Goal: Navigation & Orientation: Find specific page/section

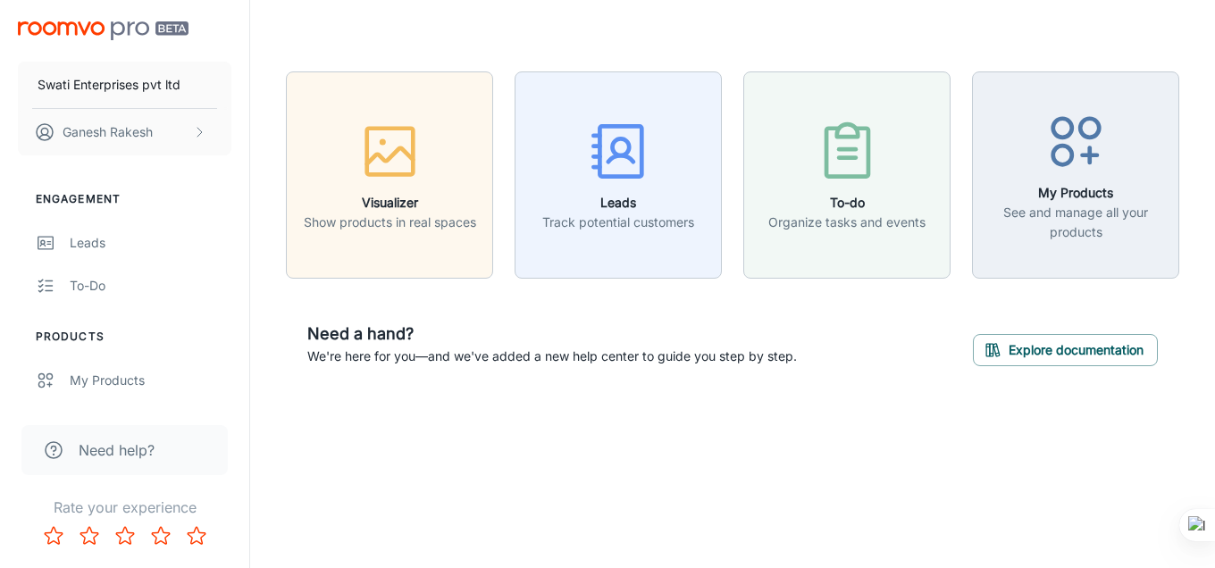
drag, startPoint x: 1213, startPoint y: 1, endPoint x: 761, endPoint y: 42, distance: 453.9
click at [761, 42] on header at bounding box center [732, 35] width 936 height 71
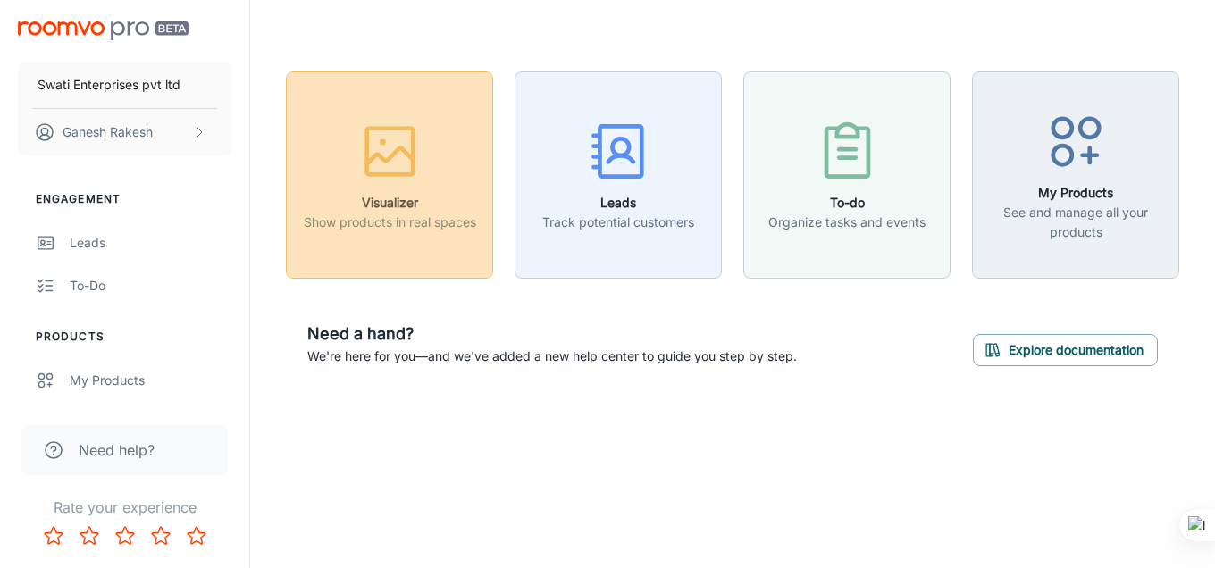
click at [383, 196] on h6 "Visualizer" at bounding box center [390, 203] width 172 height 20
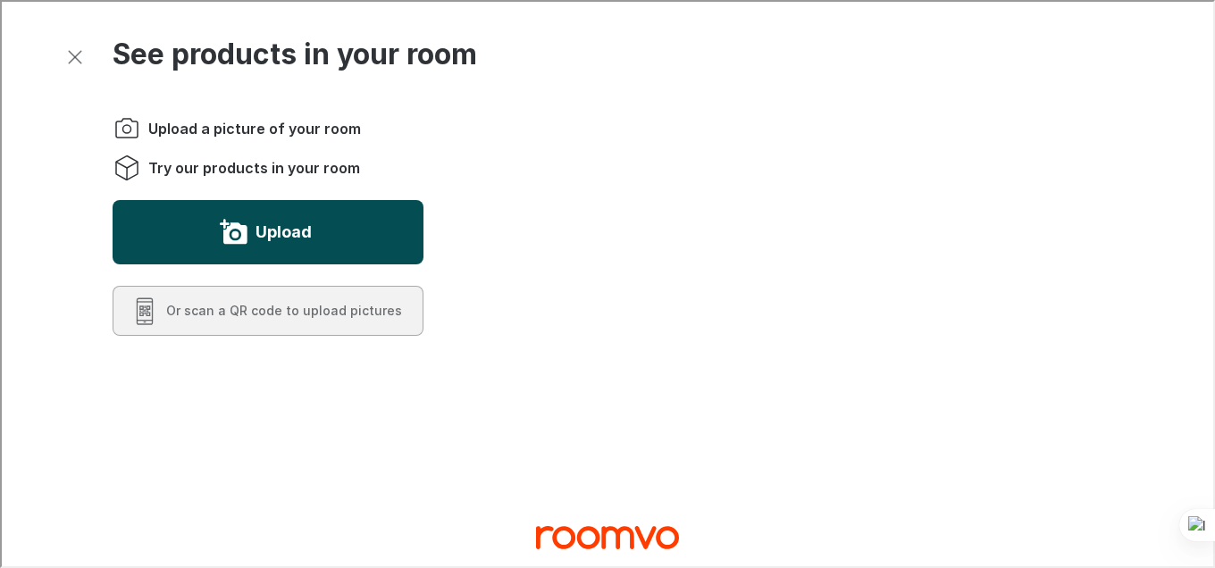
click at [355, 232] on button "Upload" at bounding box center [266, 230] width 311 height 64
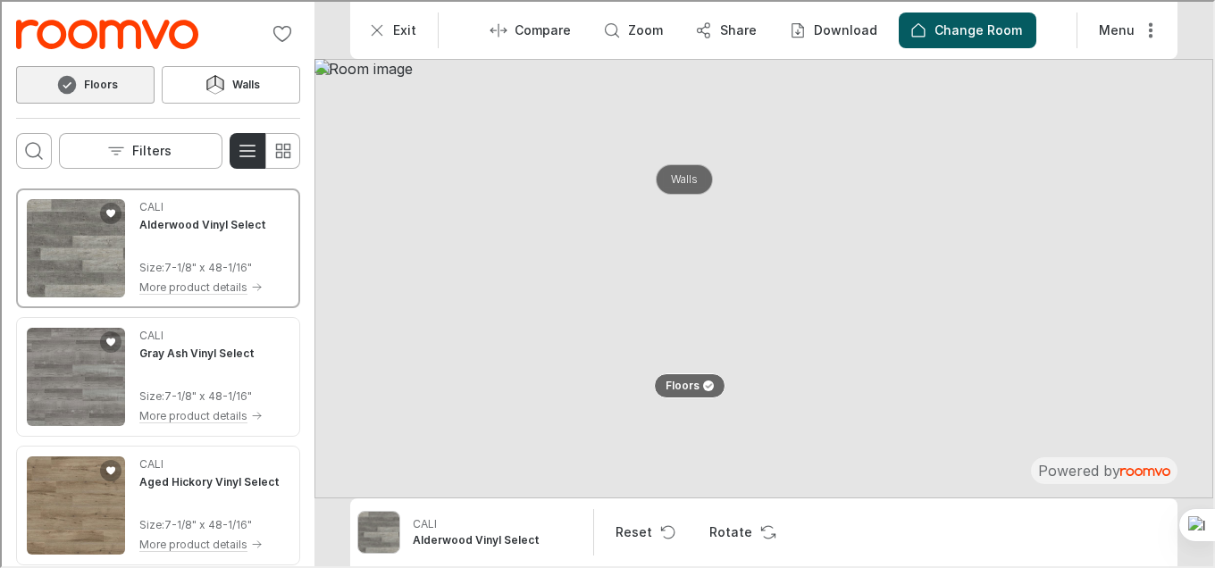
click at [679, 182] on p "Walls" at bounding box center [682, 178] width 27 height 15
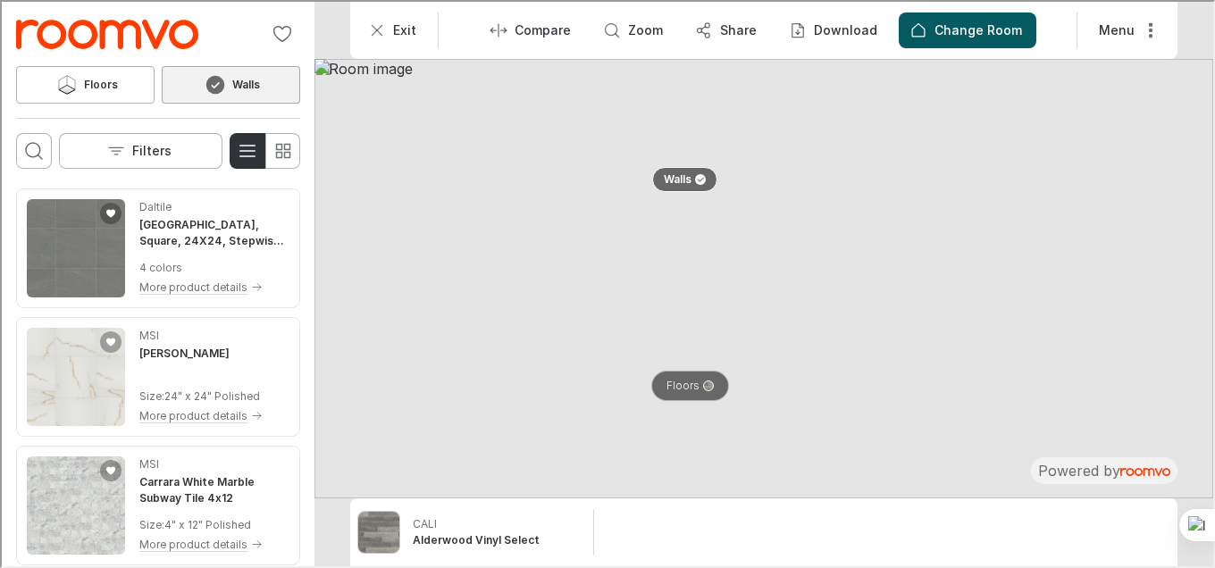
click at [672, 390] on p "Floors" at bounding box center [681, 384] width 33 height 15
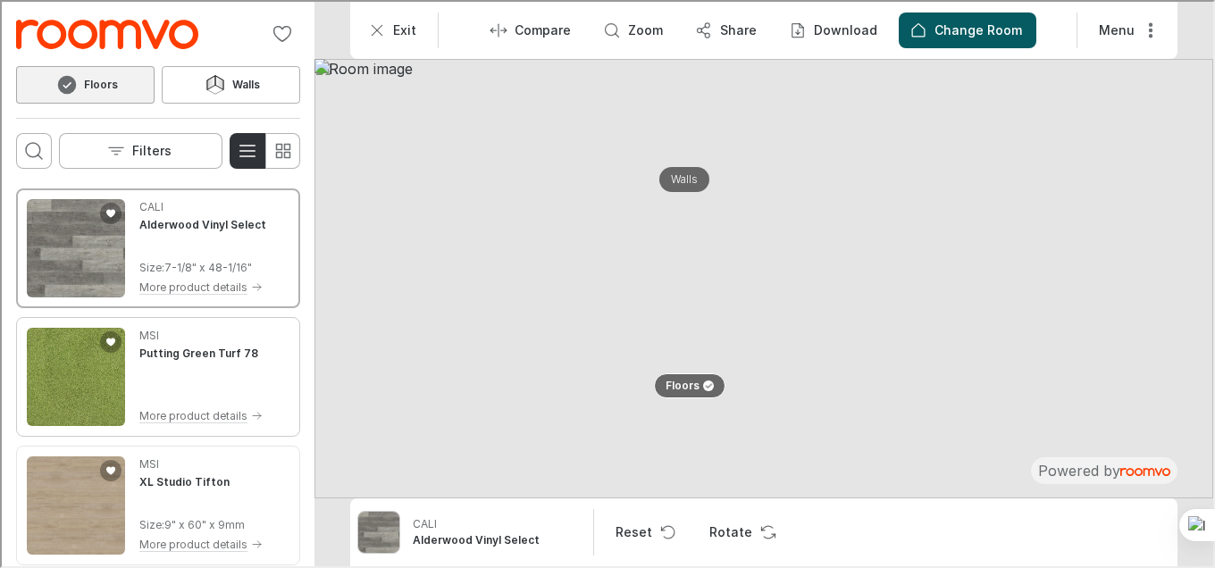
click at [75, 418] on img "See Putting Green Turf 78 in the room" at bounding box center [74, 375] width 98 height 98
click at [1155, 310] on img at bounding box center [762, 277] width 899 height 440
click at [1098, 166] on img at bounding box center [762, 277] width 899 height 440
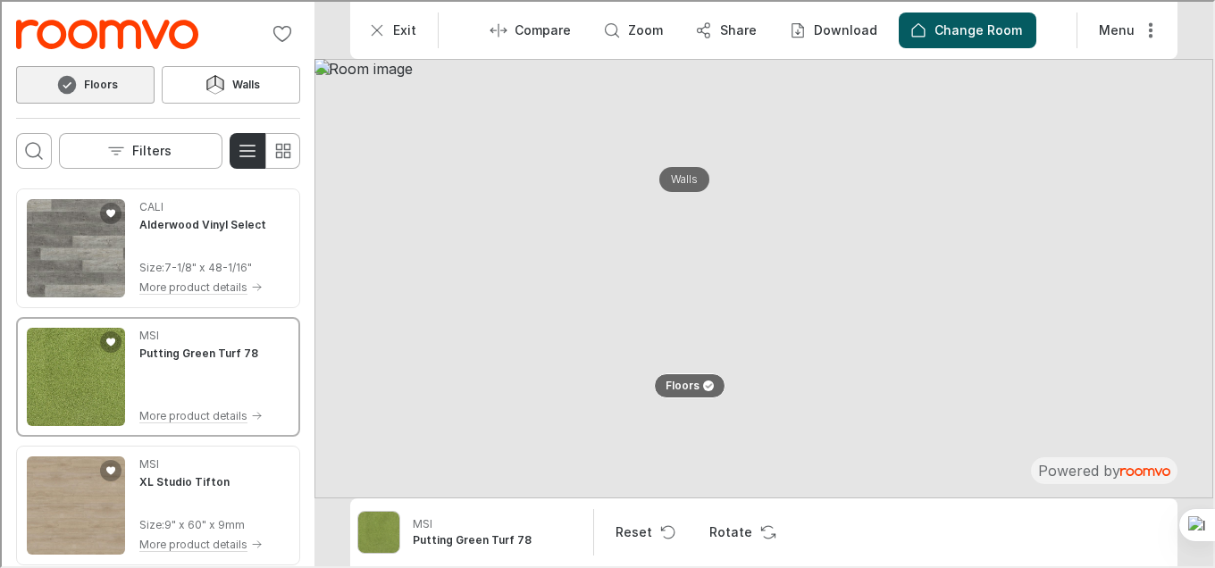
click at [1098, 166] on img at bounding box center [762, 277] width 899 height 440
click at [374, 24] on icon "Exit" at bounding box center [375, 29] width 18 height 18
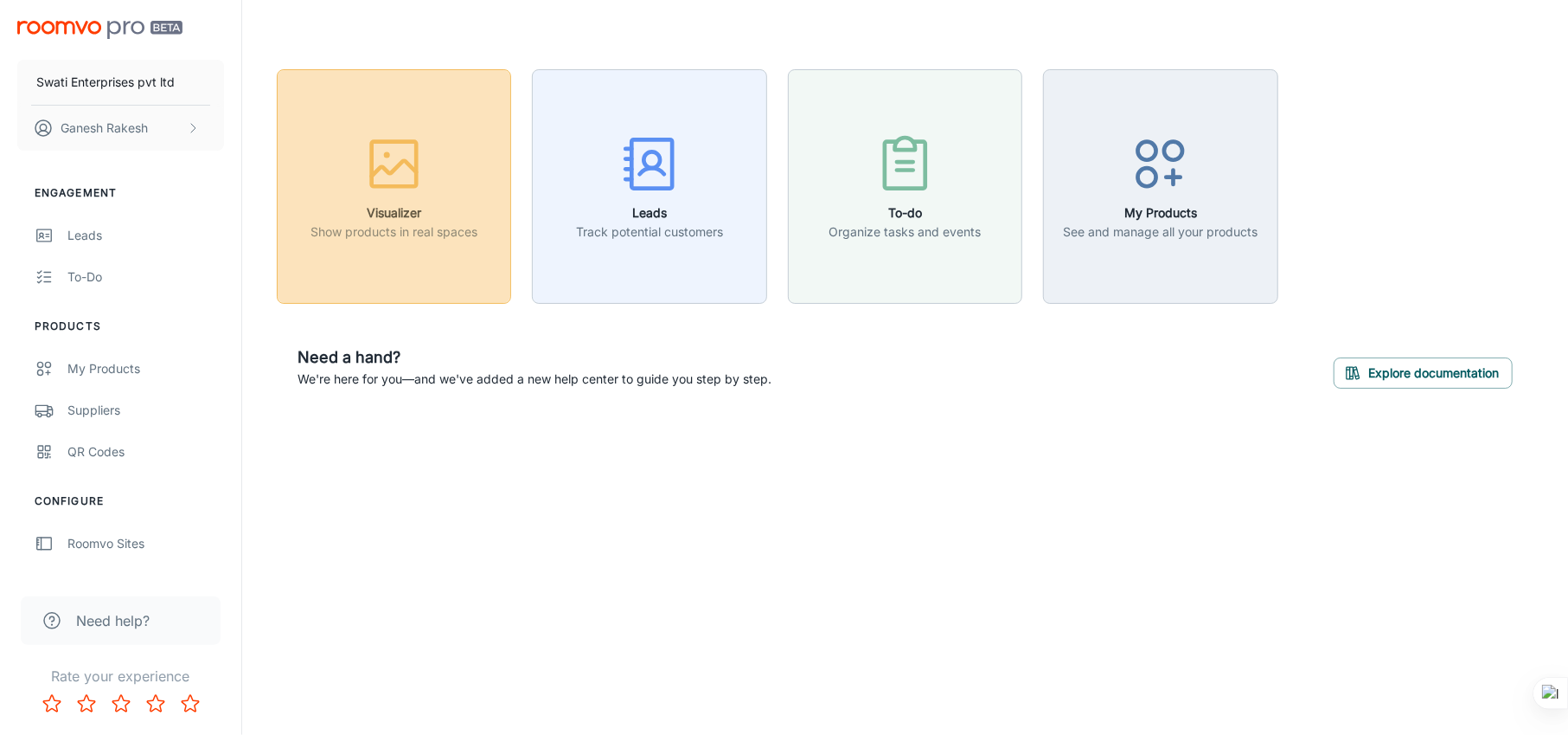
click at [396, 216] on h6 "Visualizer" at bounding box center [394, 213] width 166 height 19
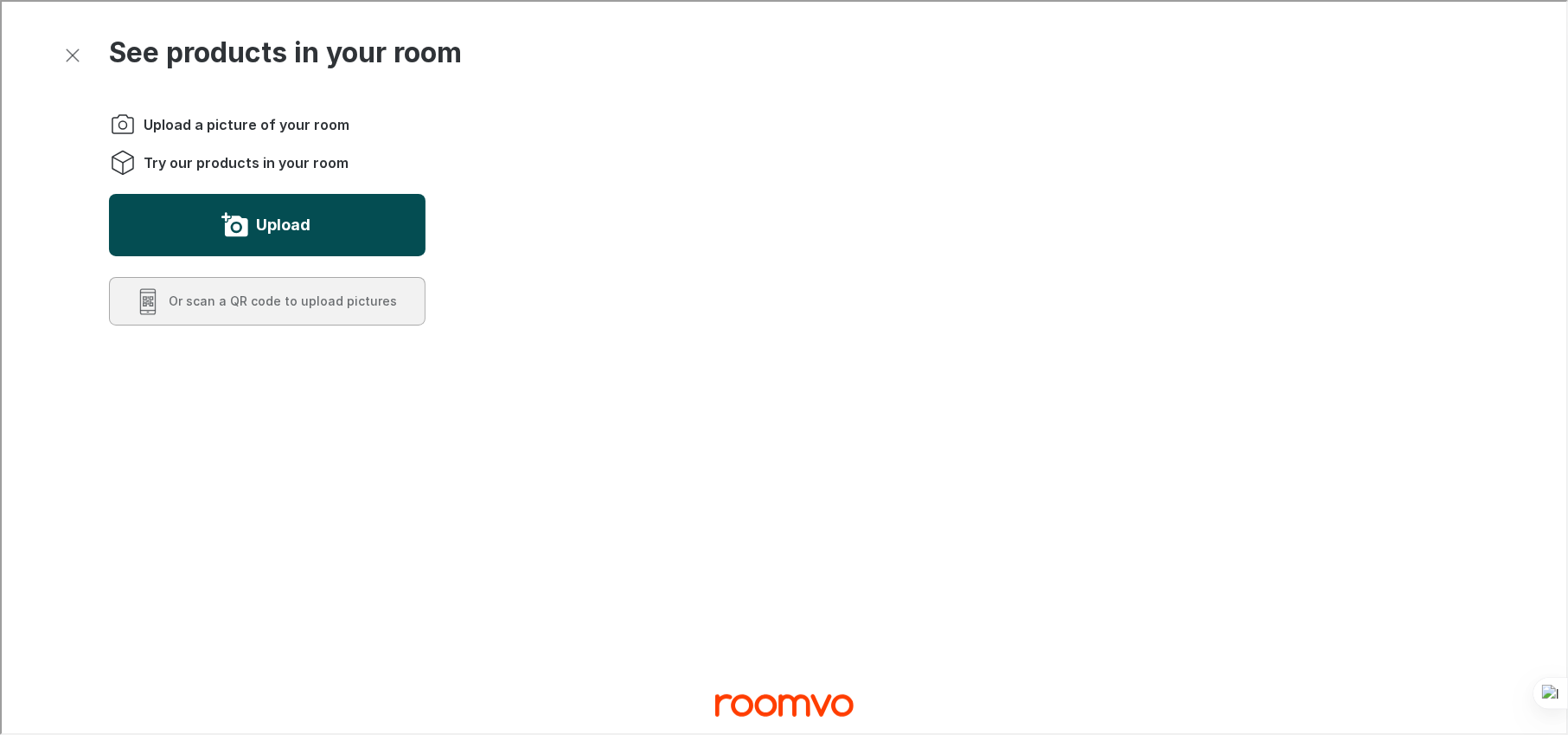
click at [270, 234] on label "Upload" at bounding box center [282, 223] width 54 height 28
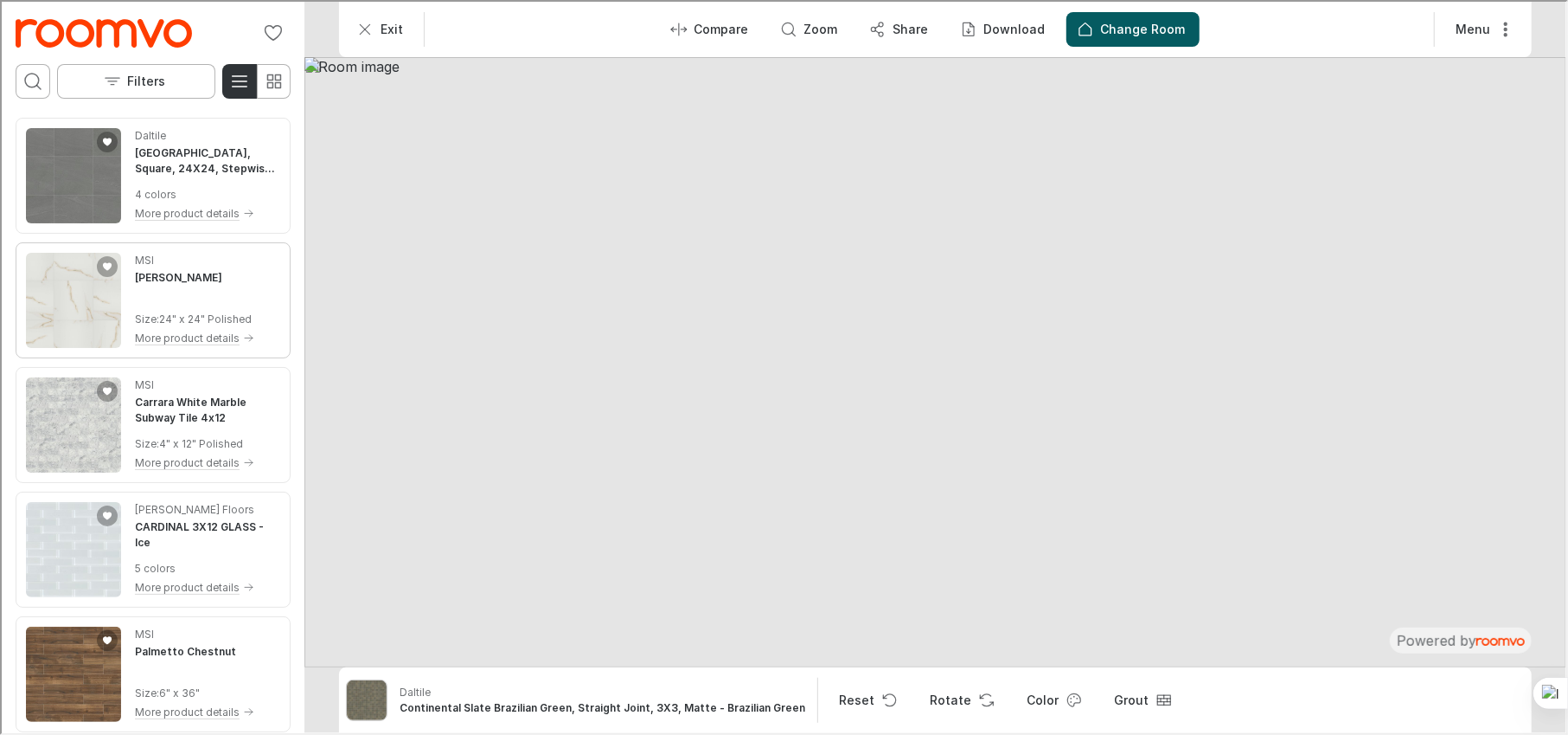
click at [36, 295] on img "See Aria Bianco in the room" at bounding box center [72, 298] width 95 height 95
click at [1175, 352] on img at bounding box center [934, 360] width 1262 height 610
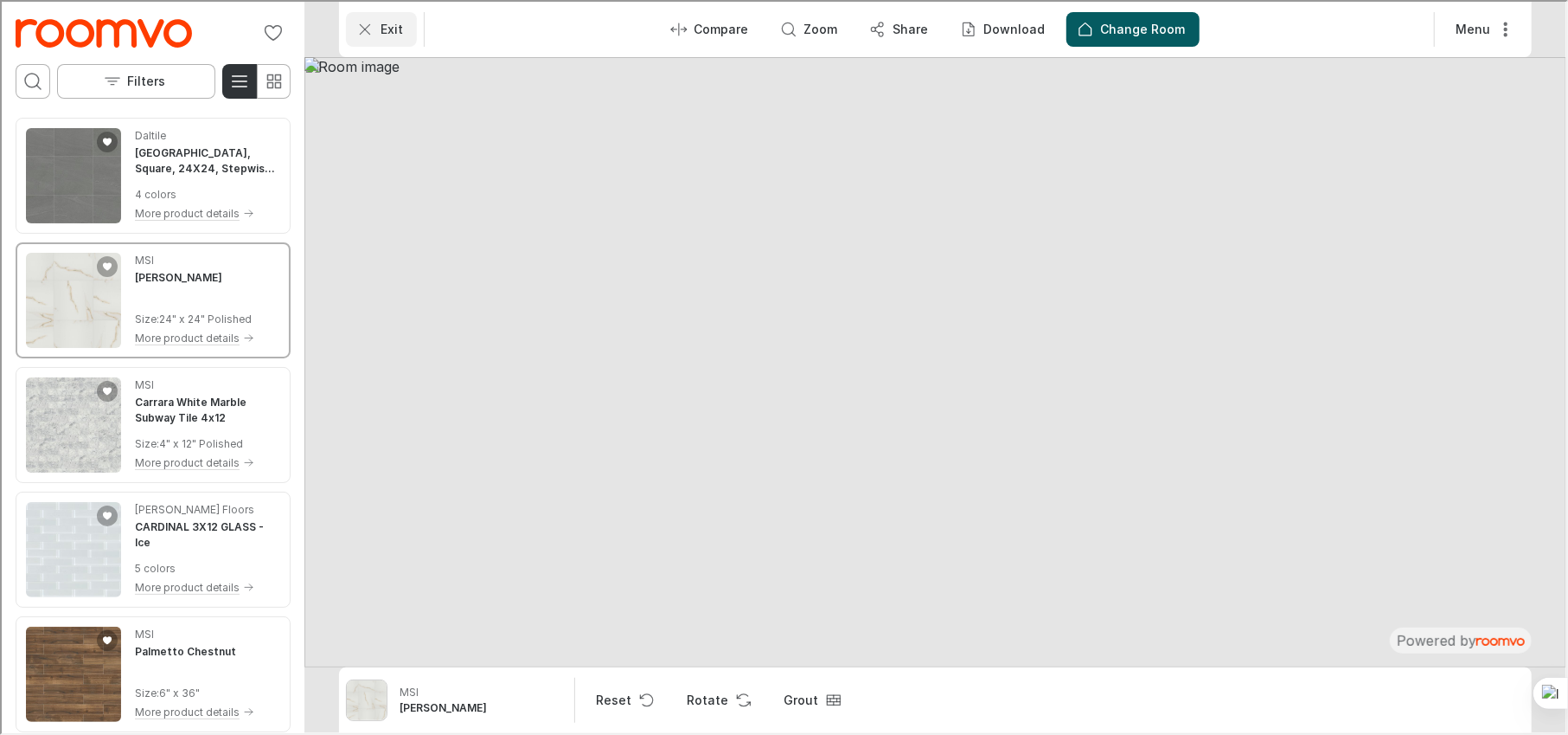
click at [379, 28] on p "Exit" at bounding box center [389, 28] width 22 height 17
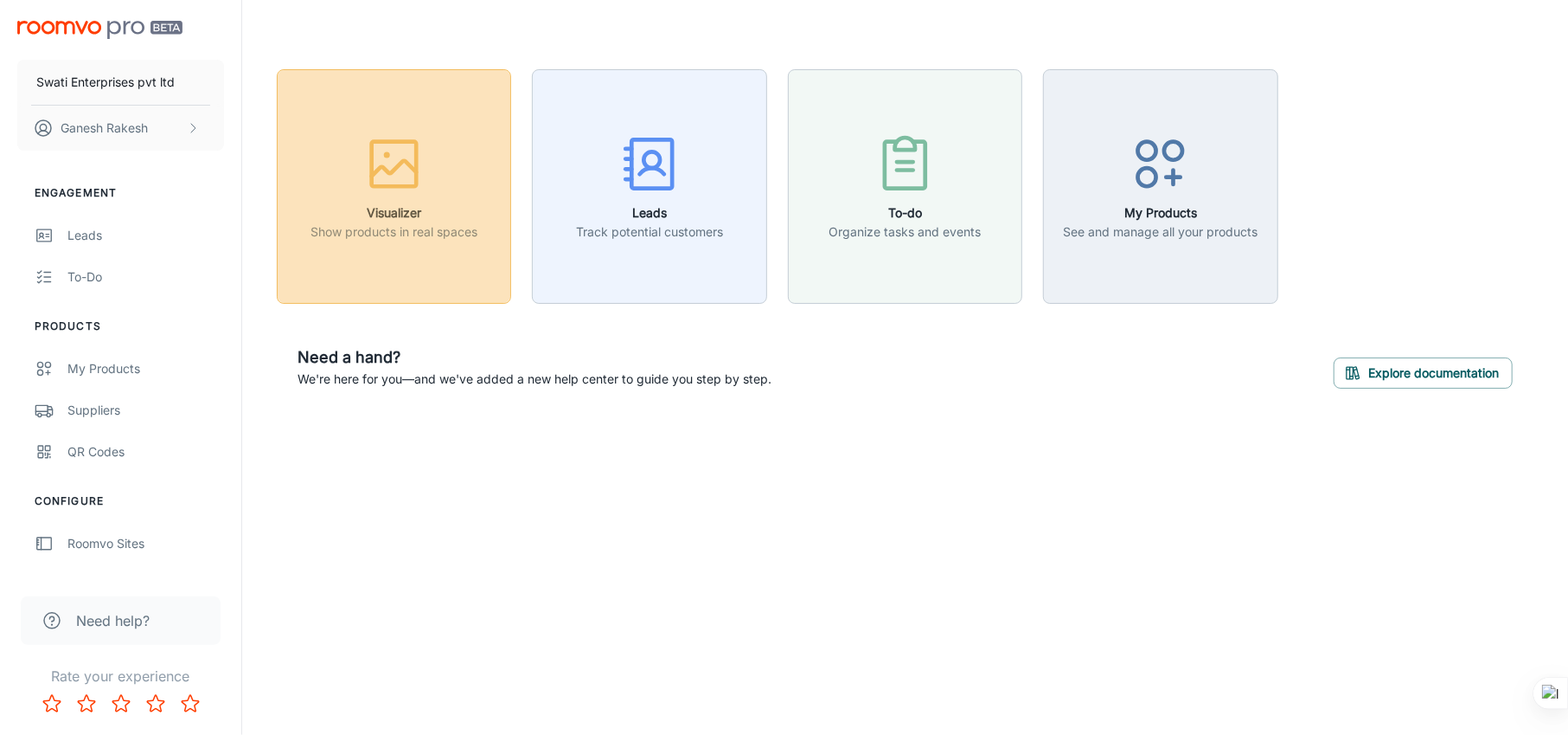
click at [385, 159] on icon "button" at bounding box center [393, 164] width 65 height 65
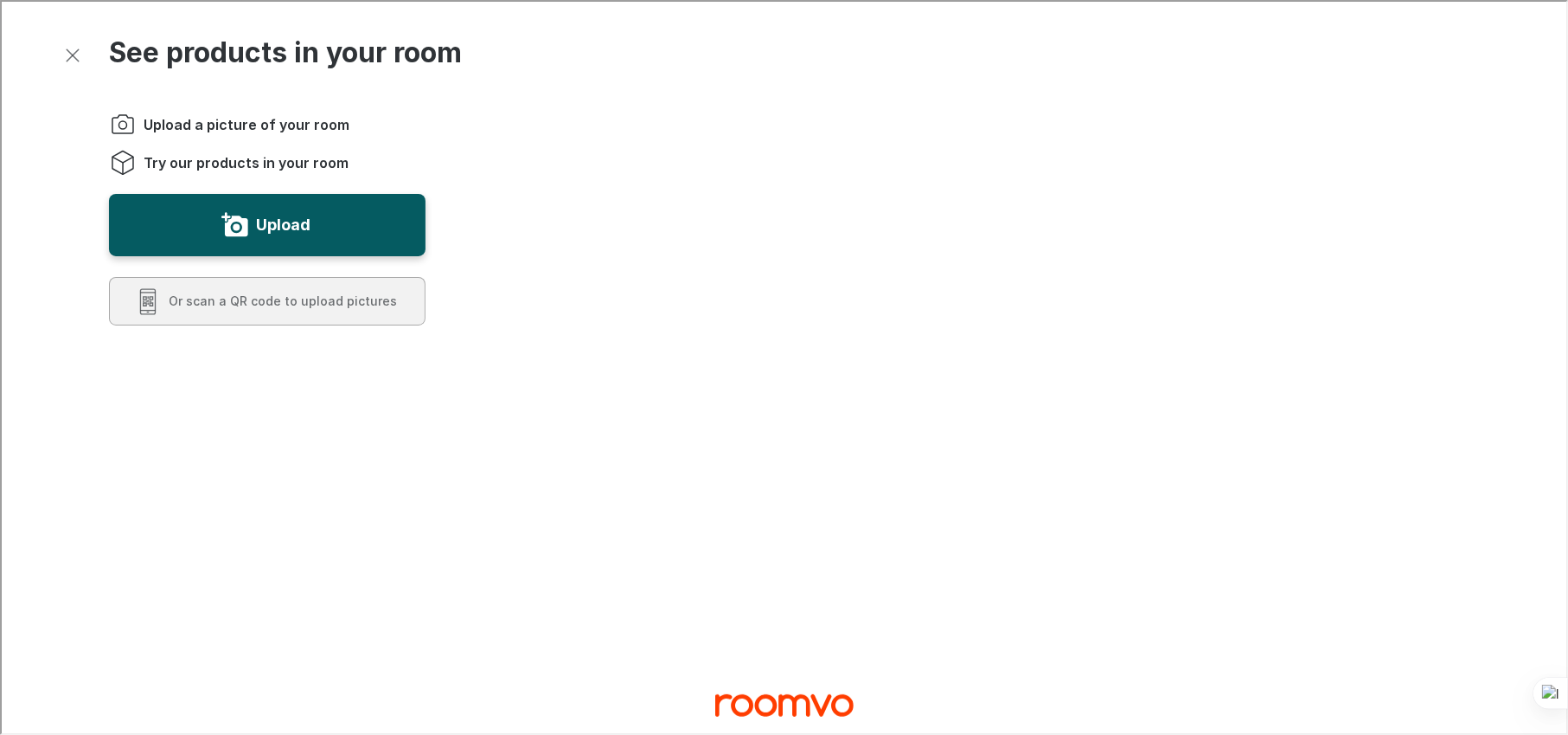
click at [313, 435] on div "Upload a picture of your room Try our products in your room Upload Or scan a QR…" at bounding box center [252, 557] width 345 height 951
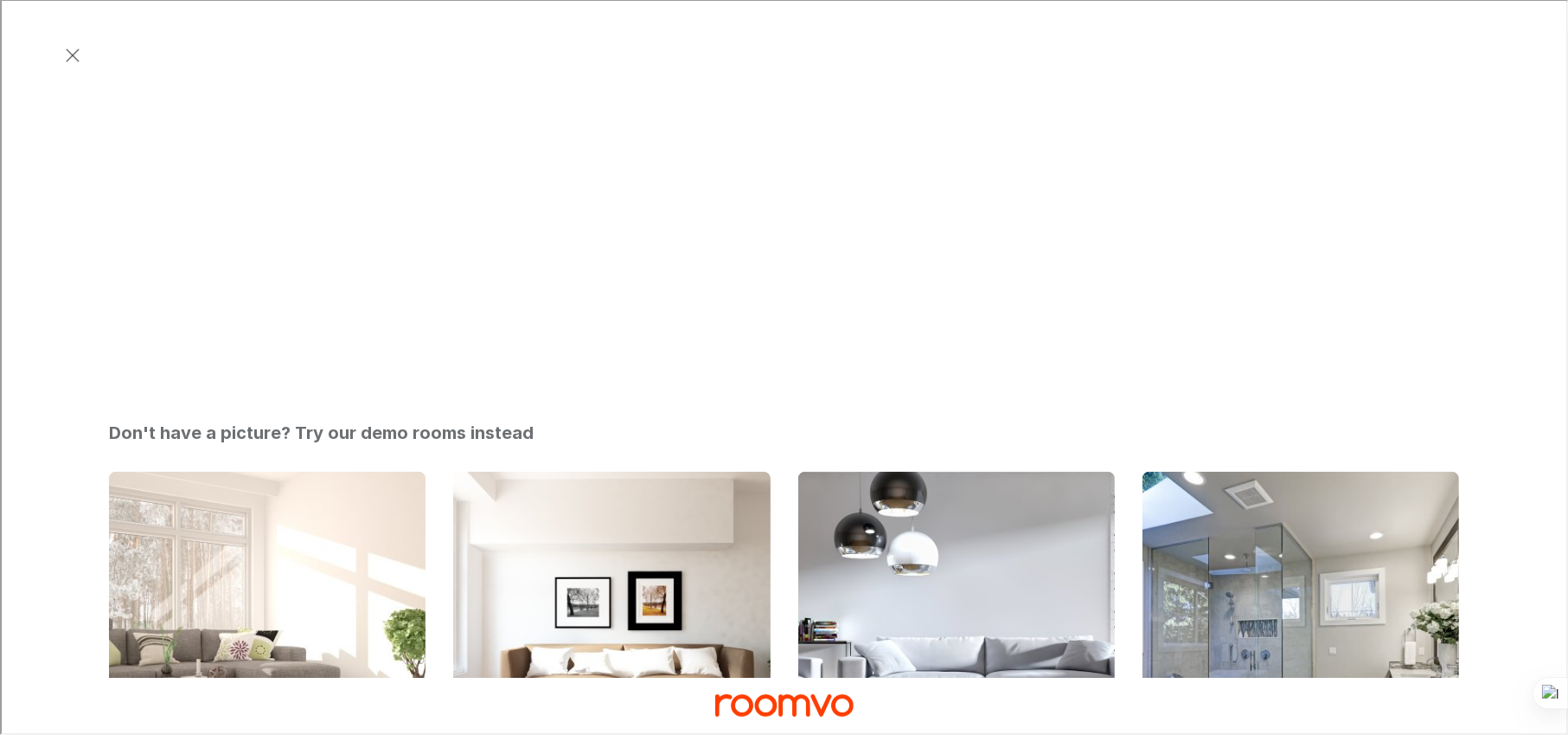
scroll to position [652, 0]
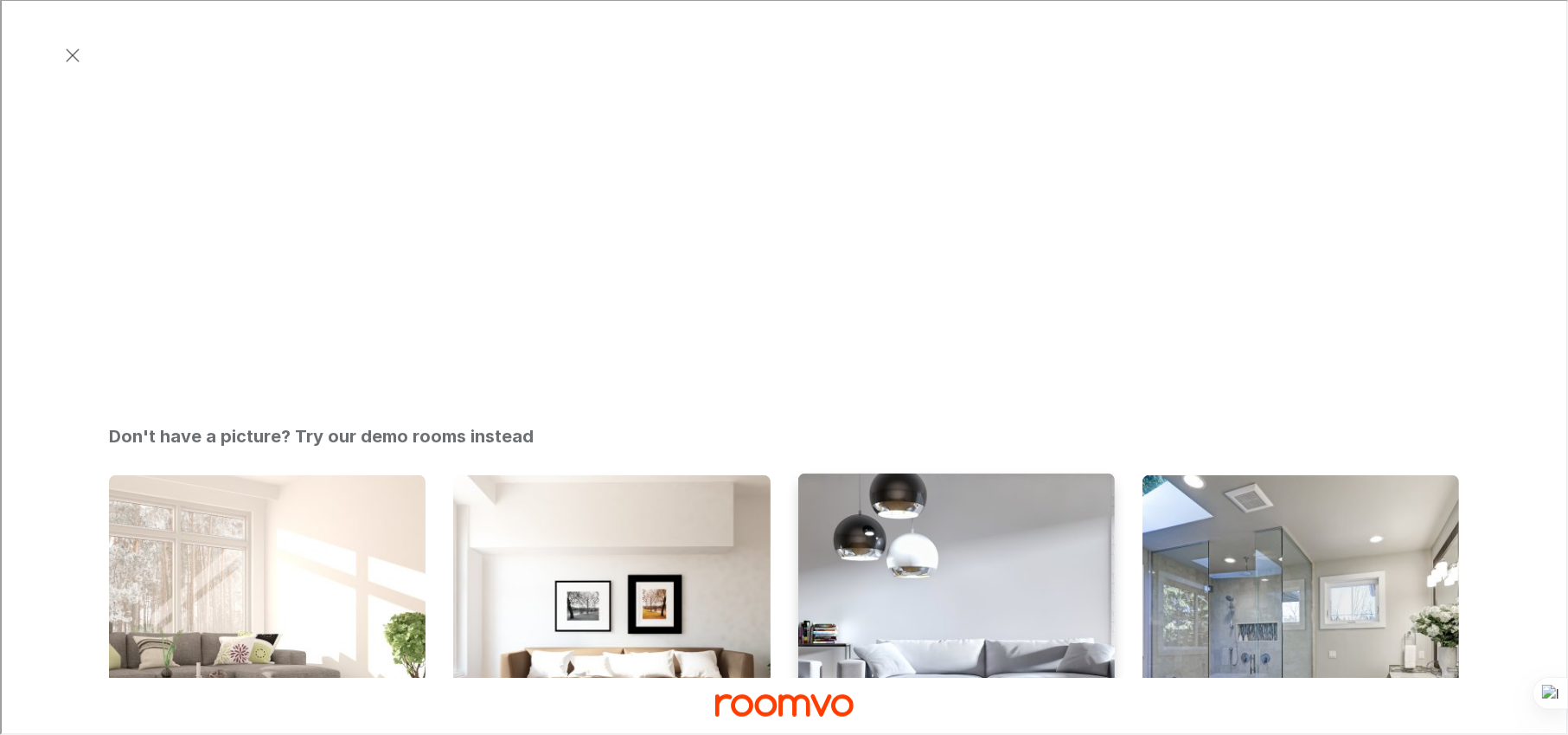
click at [1052, 472] on img "Living Room" at bounding box center [956, 632] width 320 height 322
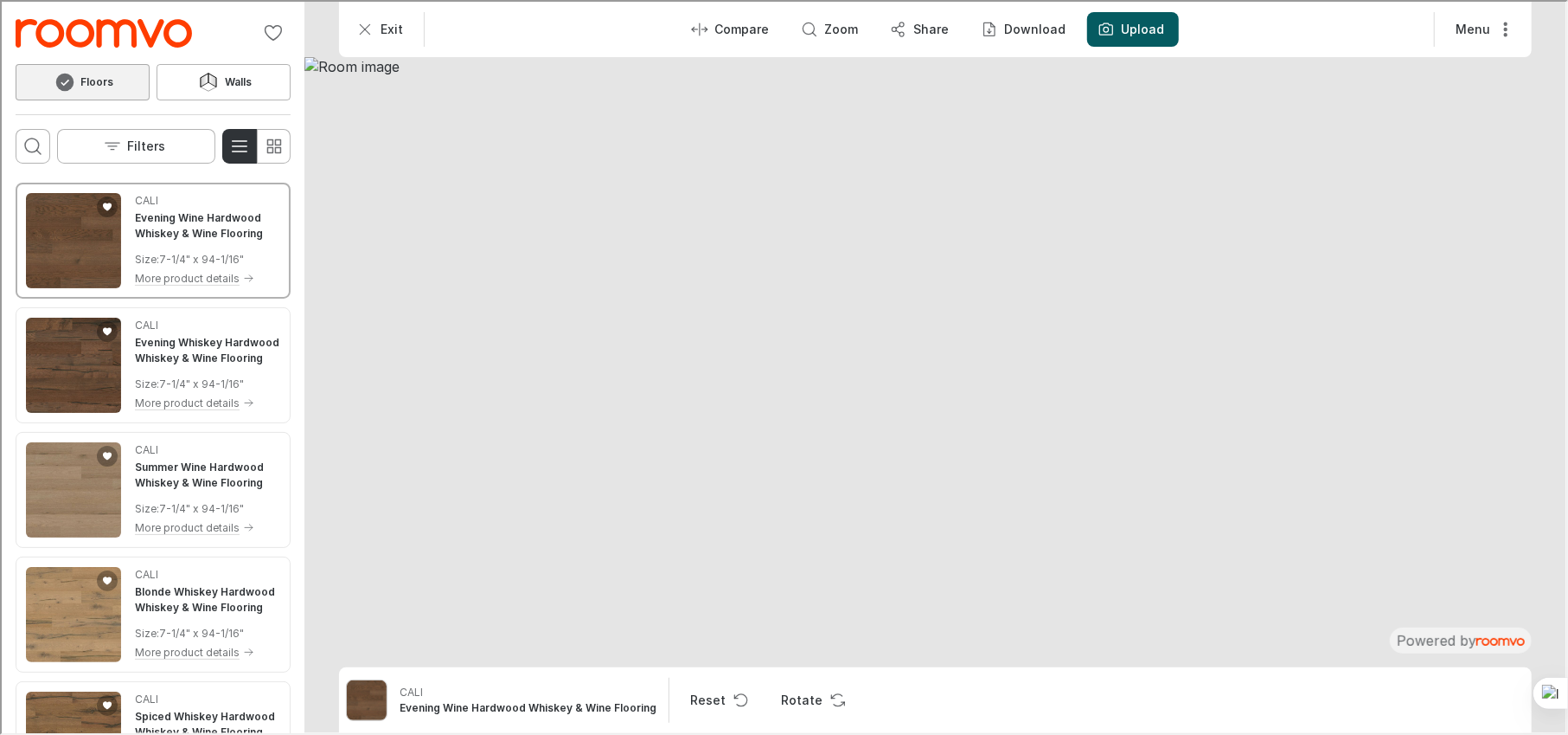
click at [101, 78] on h6 "Floors" at bounding box center [96, 80] width 33 height 15
click at [281, 143] on icon "Switch to simple view" at bounding box center [272, 143] width 20 height 20
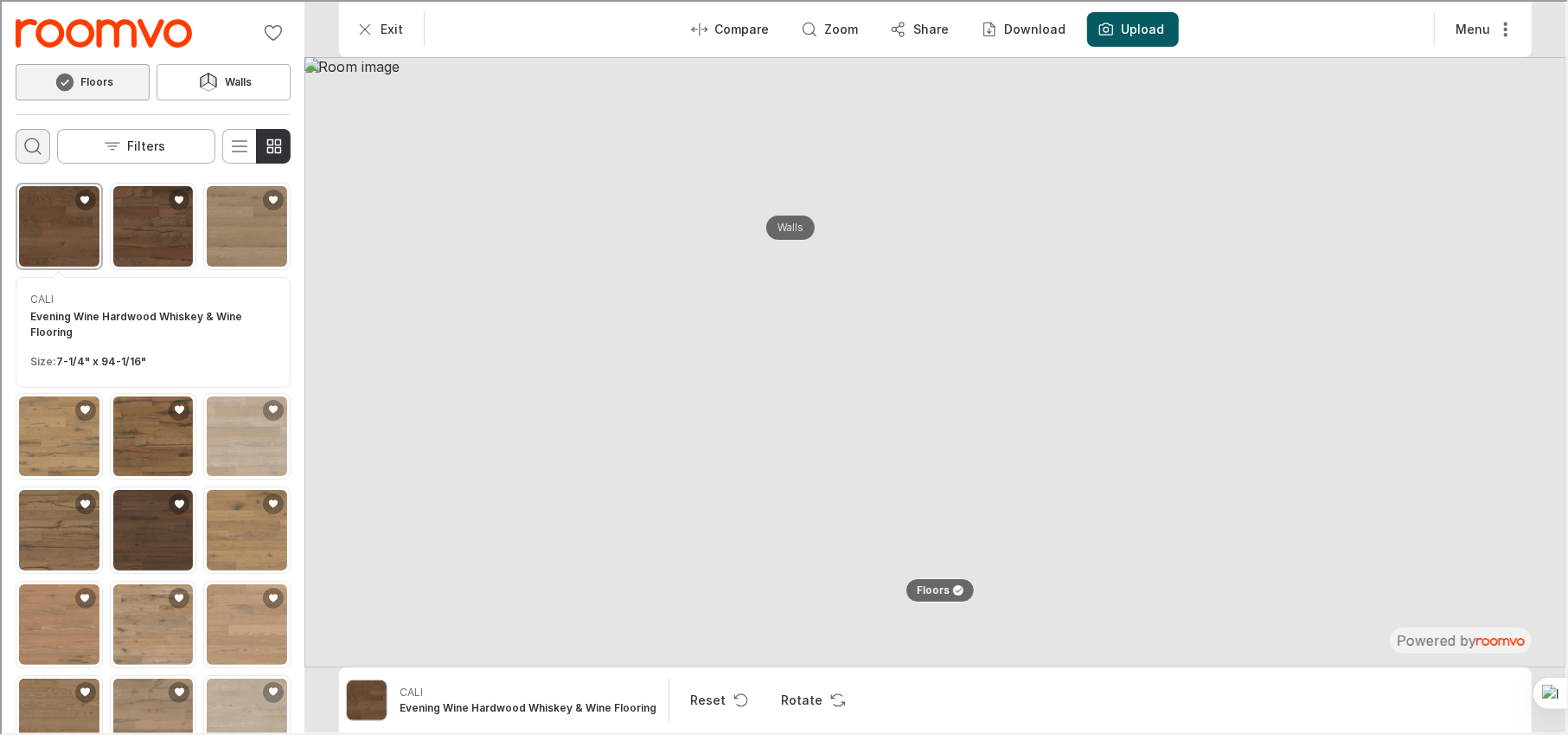
click at [25, 143] on icon "Open search box" at bounding box center [30, 143] width 20 height 20
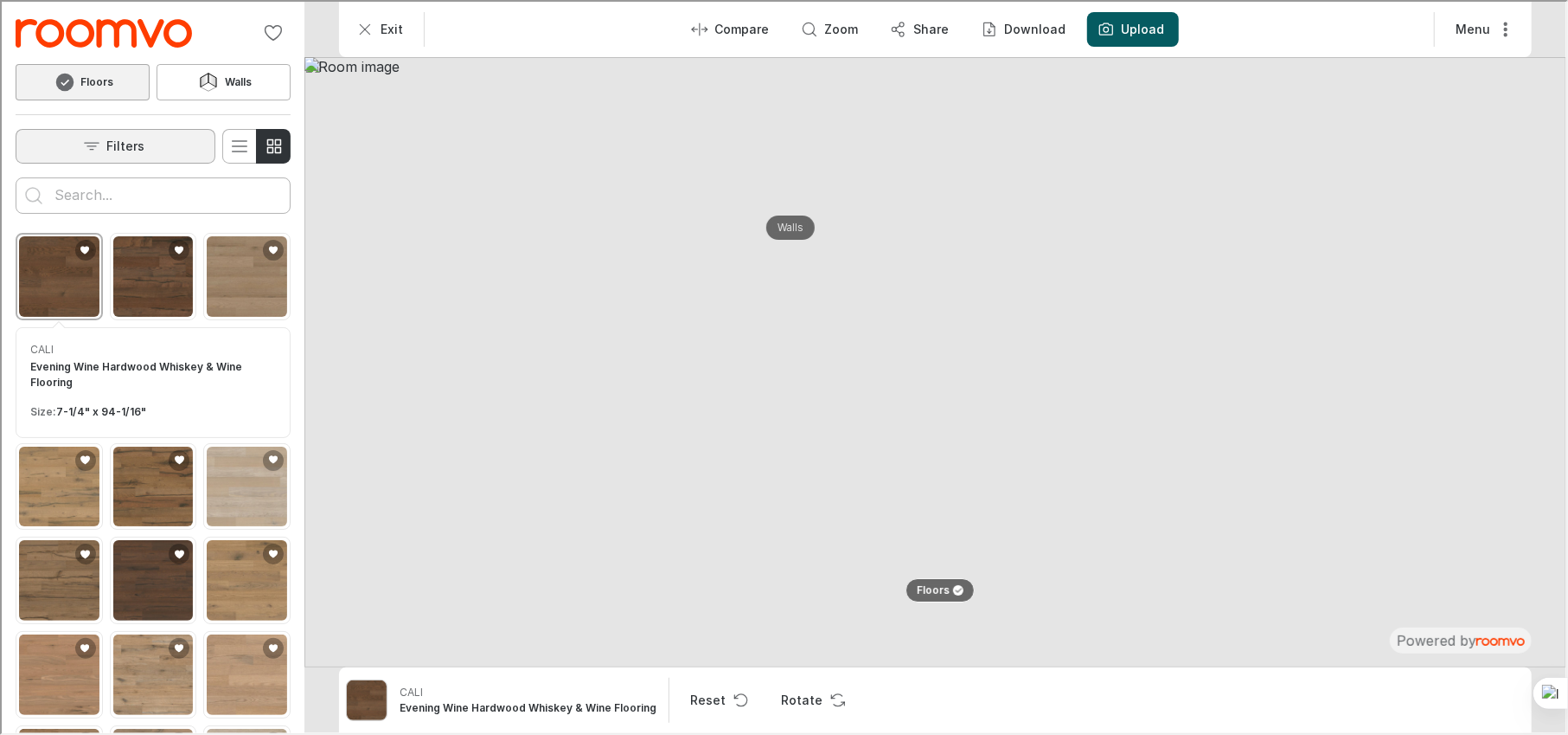
click at [131, 147] on p "Filters" at bounding box center [124, 144] width 38 height 17
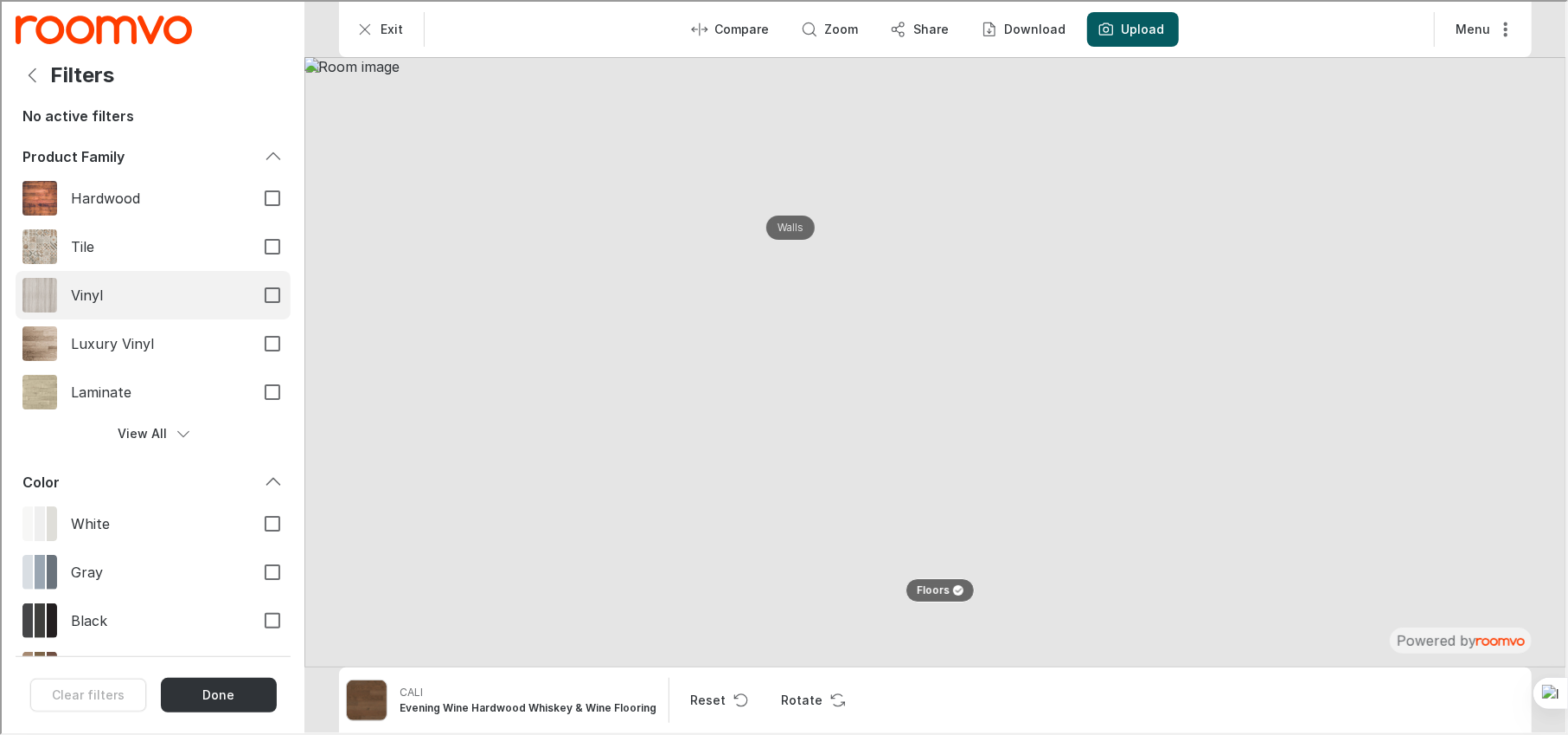
click at [39, 287] on img "Filters menu" at bounding box center [38, 293] width 35 height 35
click at [253, 287] on input "Vinyl" at bounding box center [271, 293] width 37 height 37
checkbox input "true"
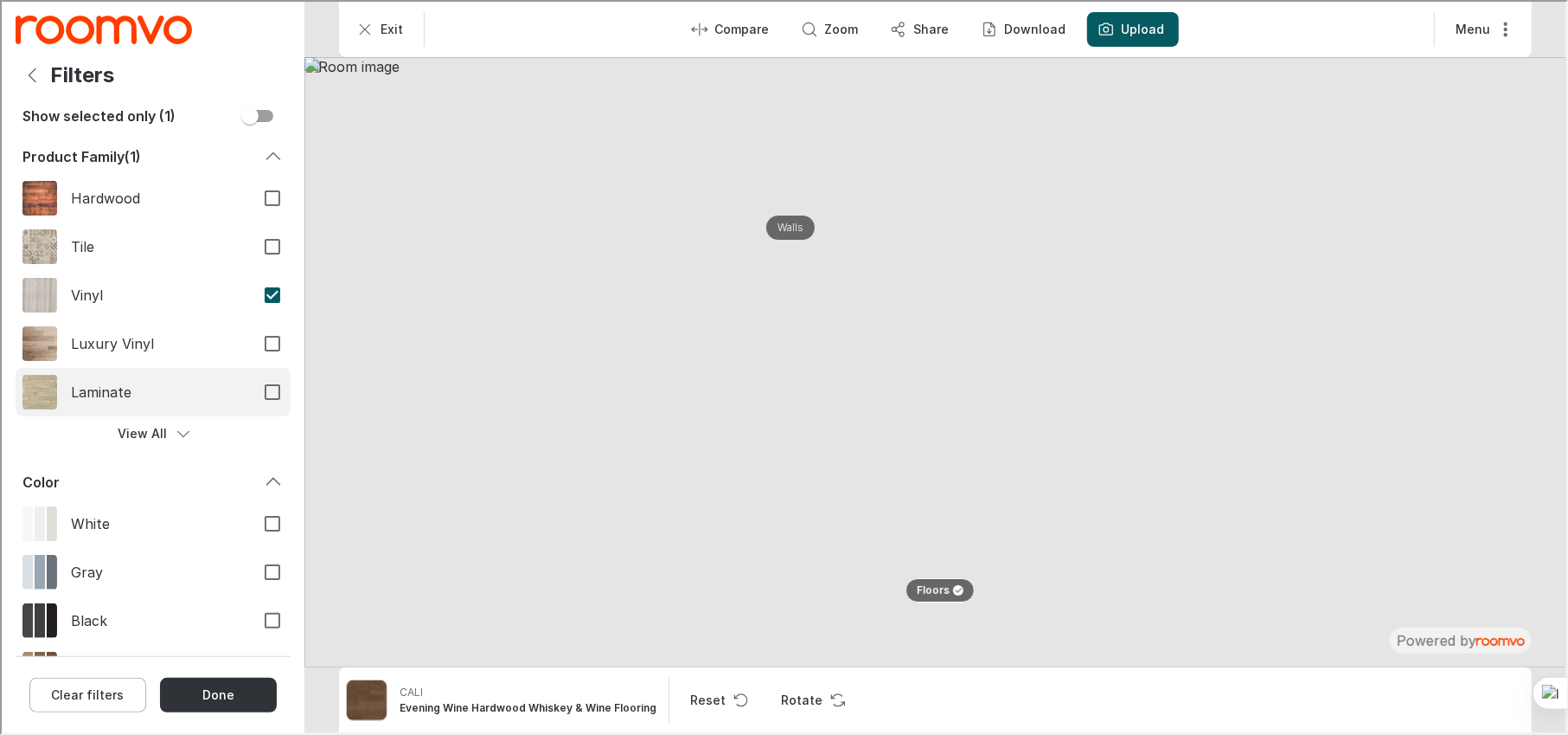
click at [27, 388] on img "Filters menu" at bounding box center [38, 390] width 35 height 35
click at [253, 388] on input "Laminate" at bounding box center [271, 390] width 37 height 37
checkbox input "true"
click at [921, 549] on p "Floors" at bounding box center [931, 588] width 33 height 15
click at [1132, 28] on label "Upload" at bounding box center [1141, 28] width 44 height 17
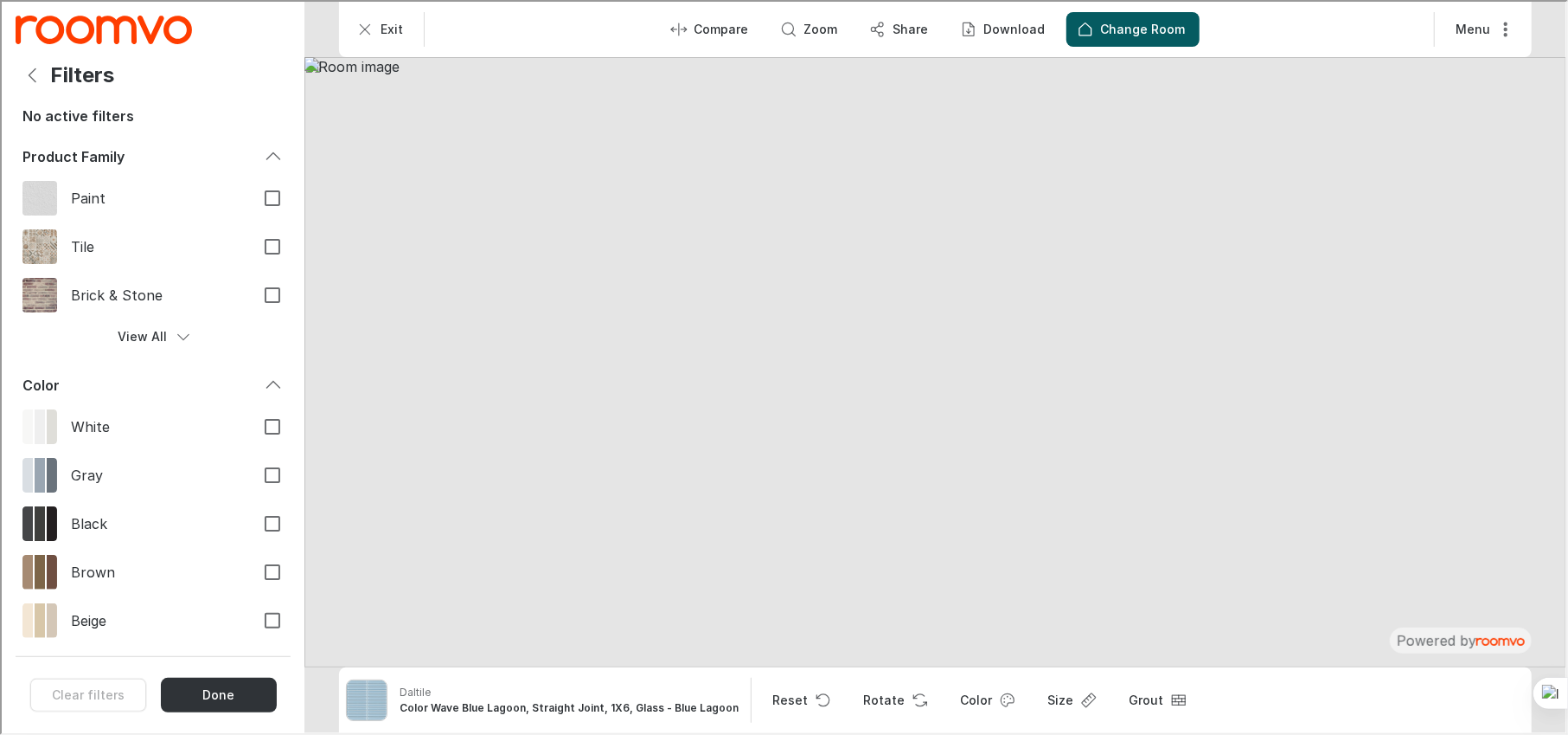
click at [1175, 413] on img at bounding box center [934, 360] width 1262 height 610
click at [367, 39] on button "Exit" at bounding box center [379, 28] width 71 height 35
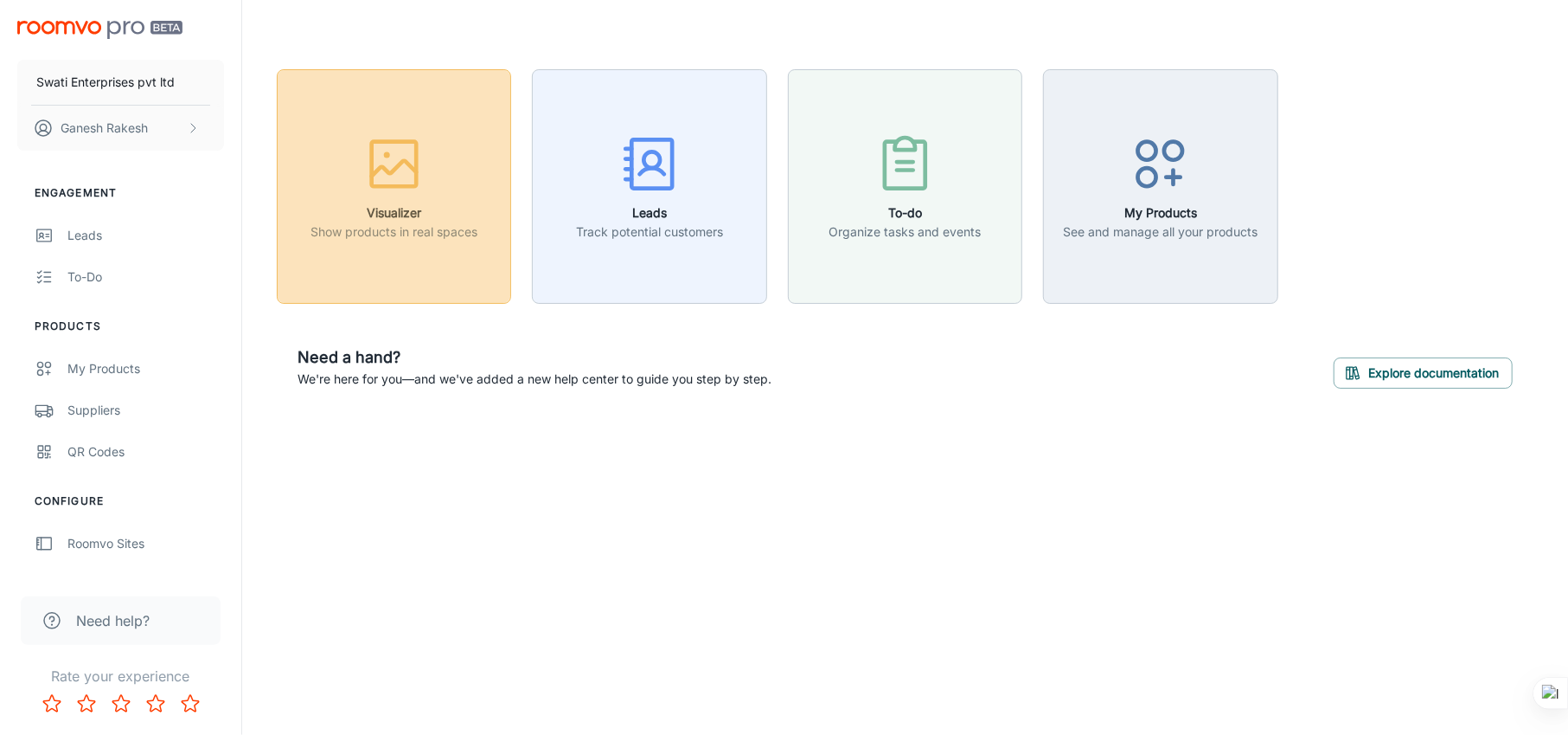
click at [359, 183] on div "button" at bounding box center [394, 168] width 166 height 72
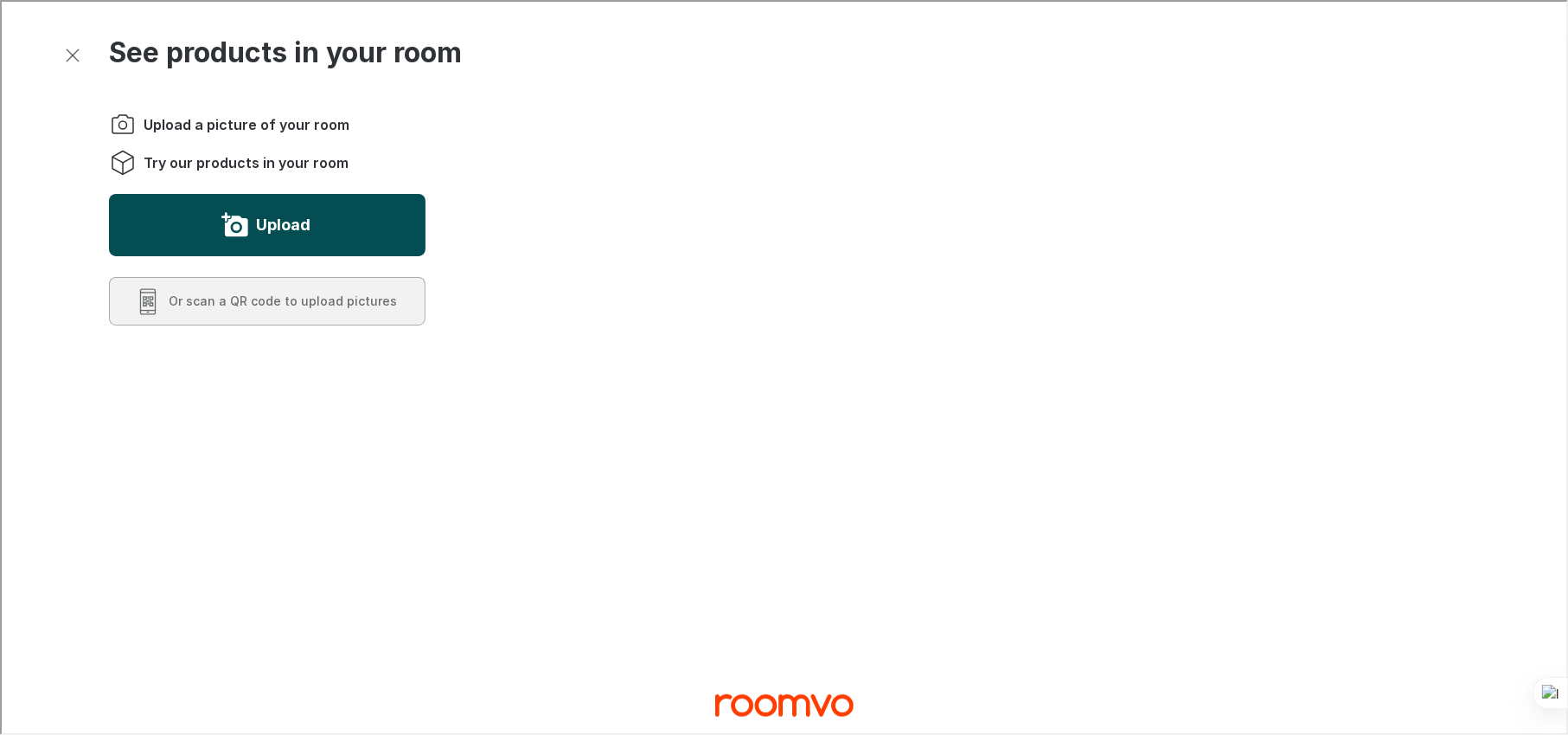
click at [313, 231] on button "Upload" at bounding box center [265, 223] width 317 height 62
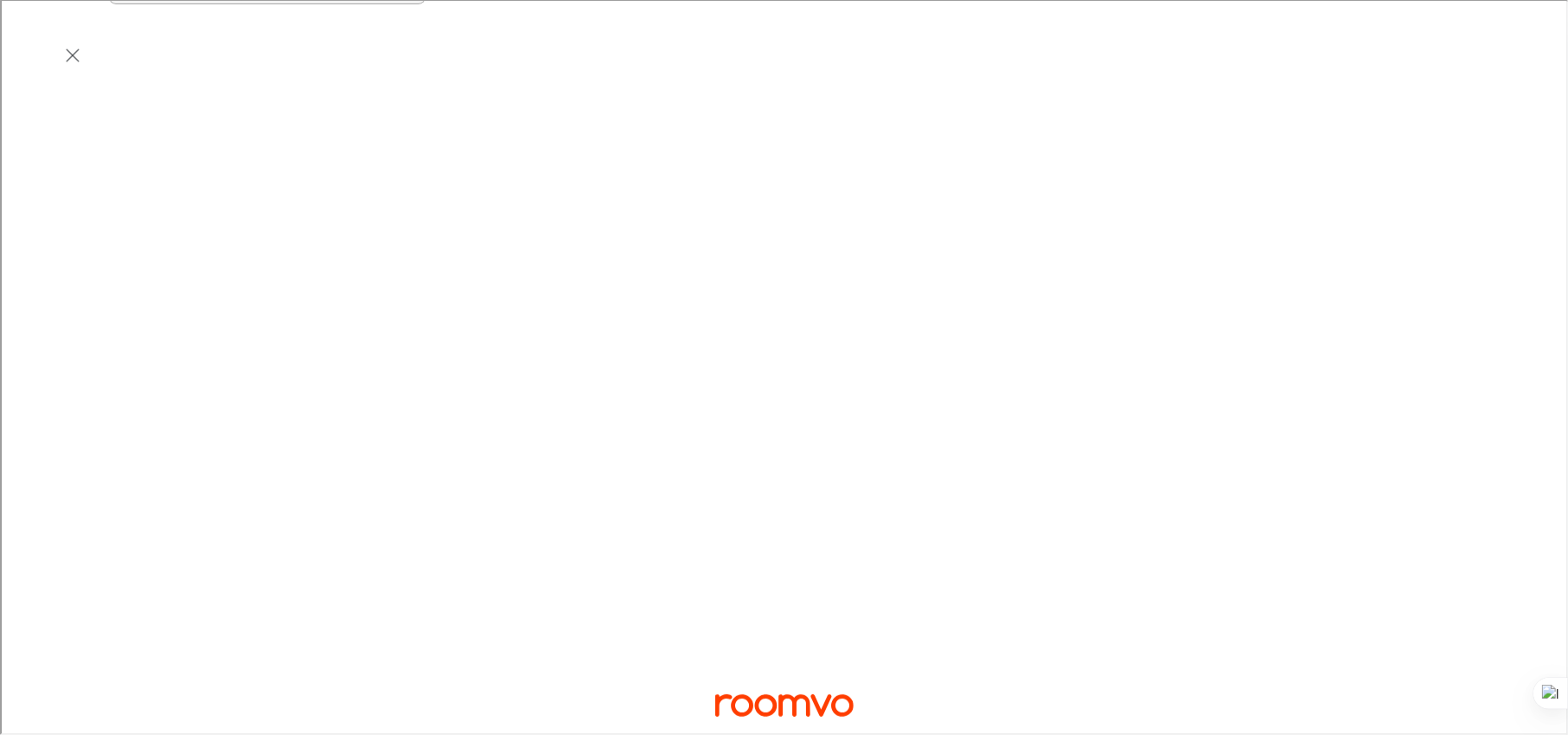
scroll to position [365, 0]
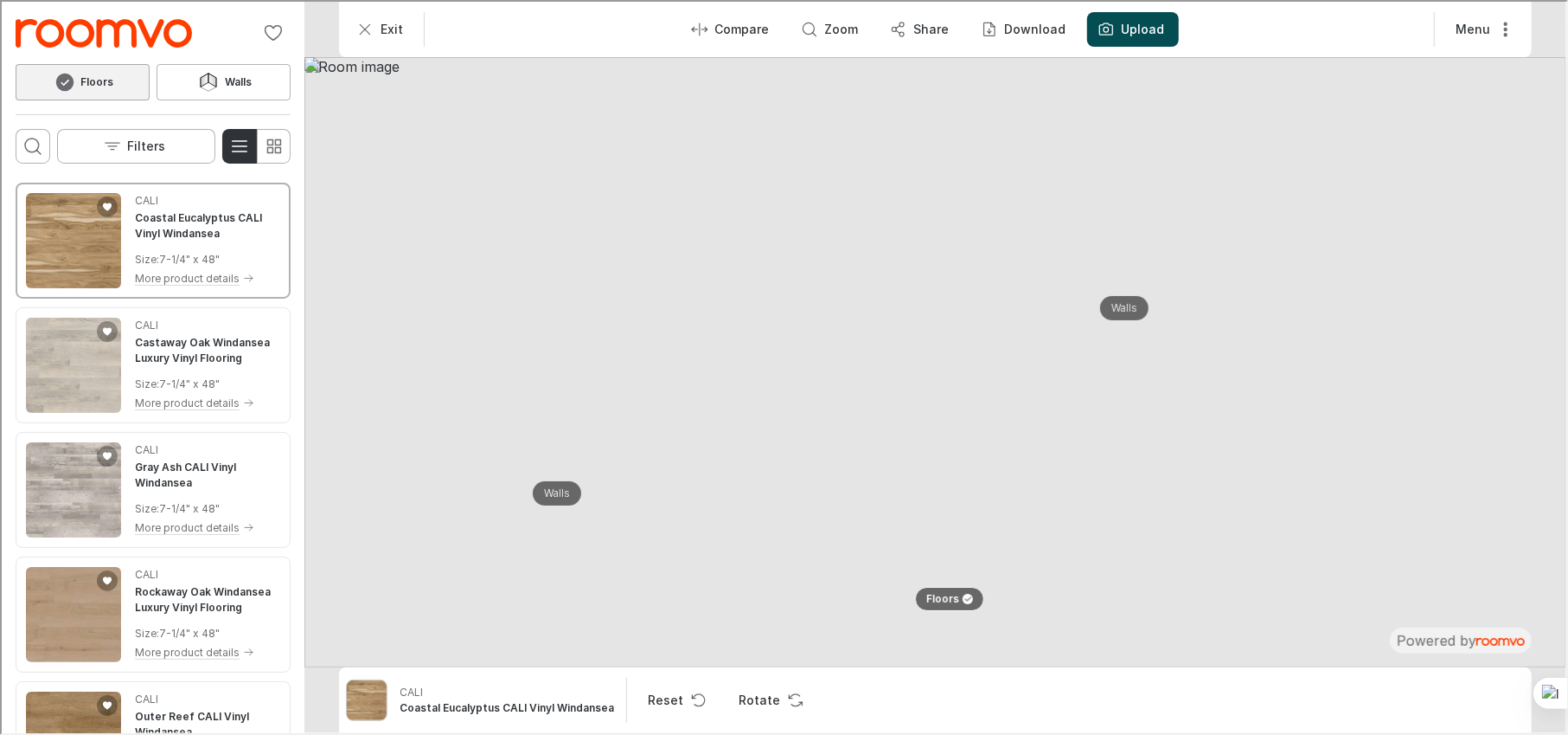
click at [1147, 35] on label "Upload" at bounding box center [1141, 28] width 44 height 17
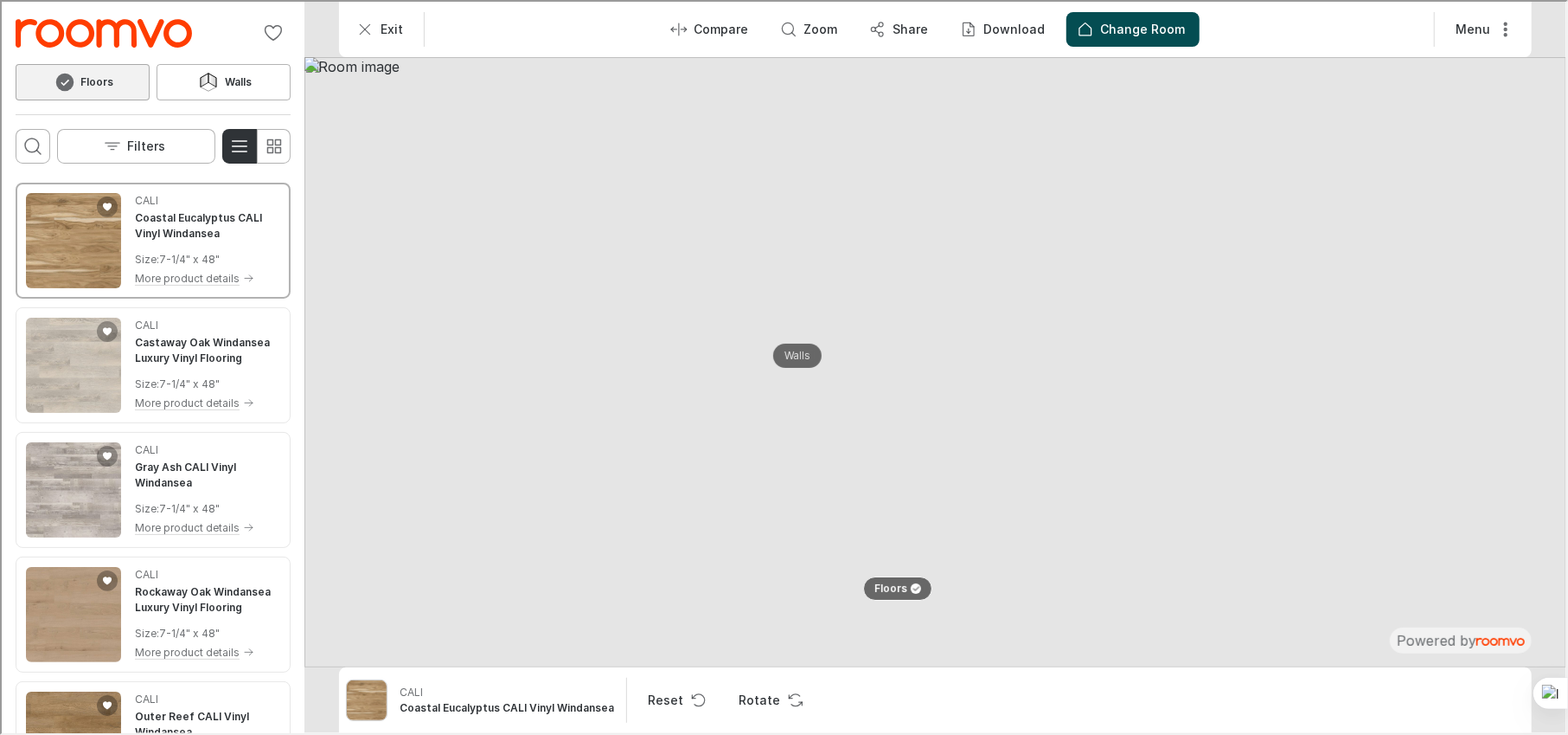
click at [1131, 30] on p "Change Room" at bounding box center [1142, 28] width 85 height 17
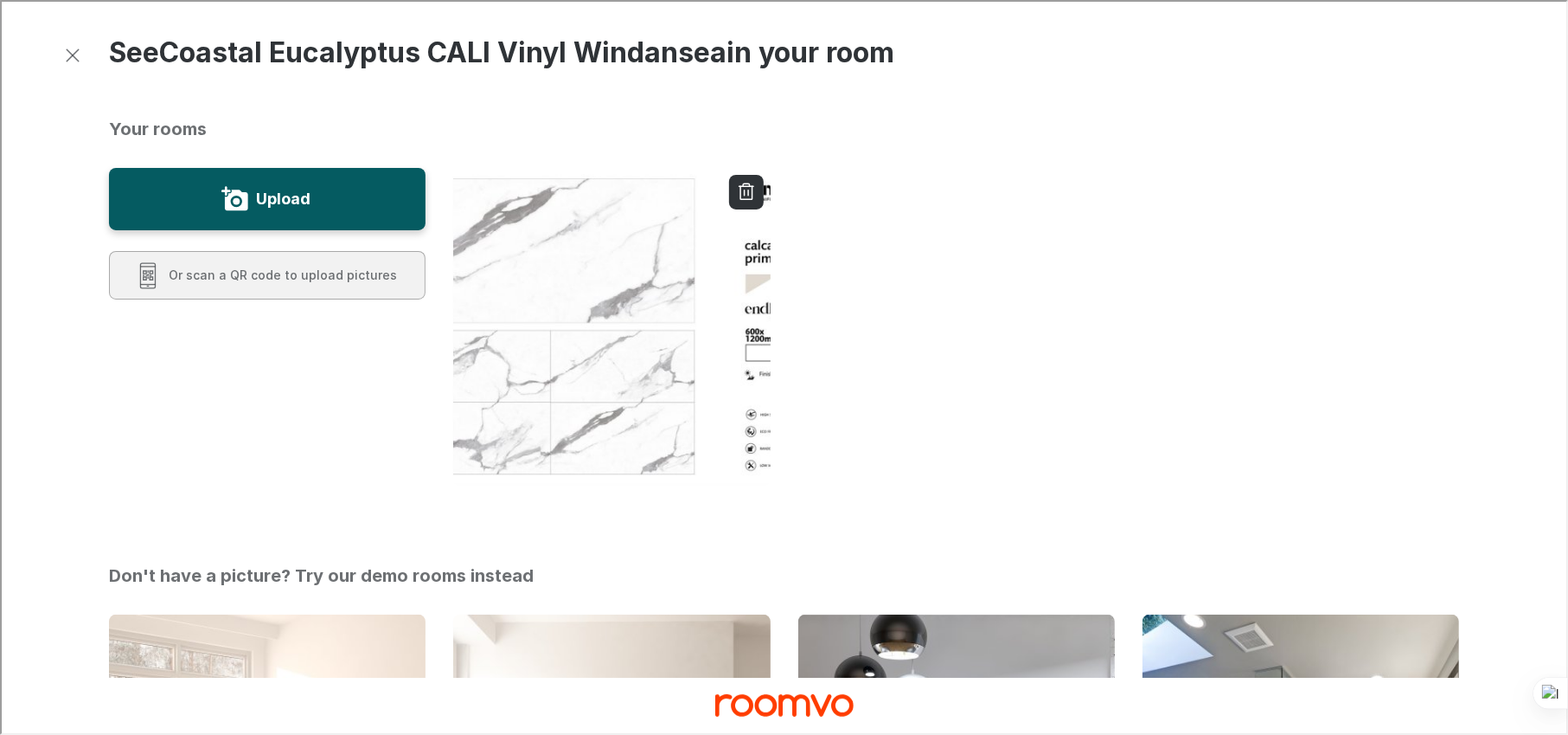
click at [1175, 282] on div at bounding box center [954, 340] width 1034 height 376
click at [747, 291] on img "button" at bounding box center [611, 325] width 320 height 322
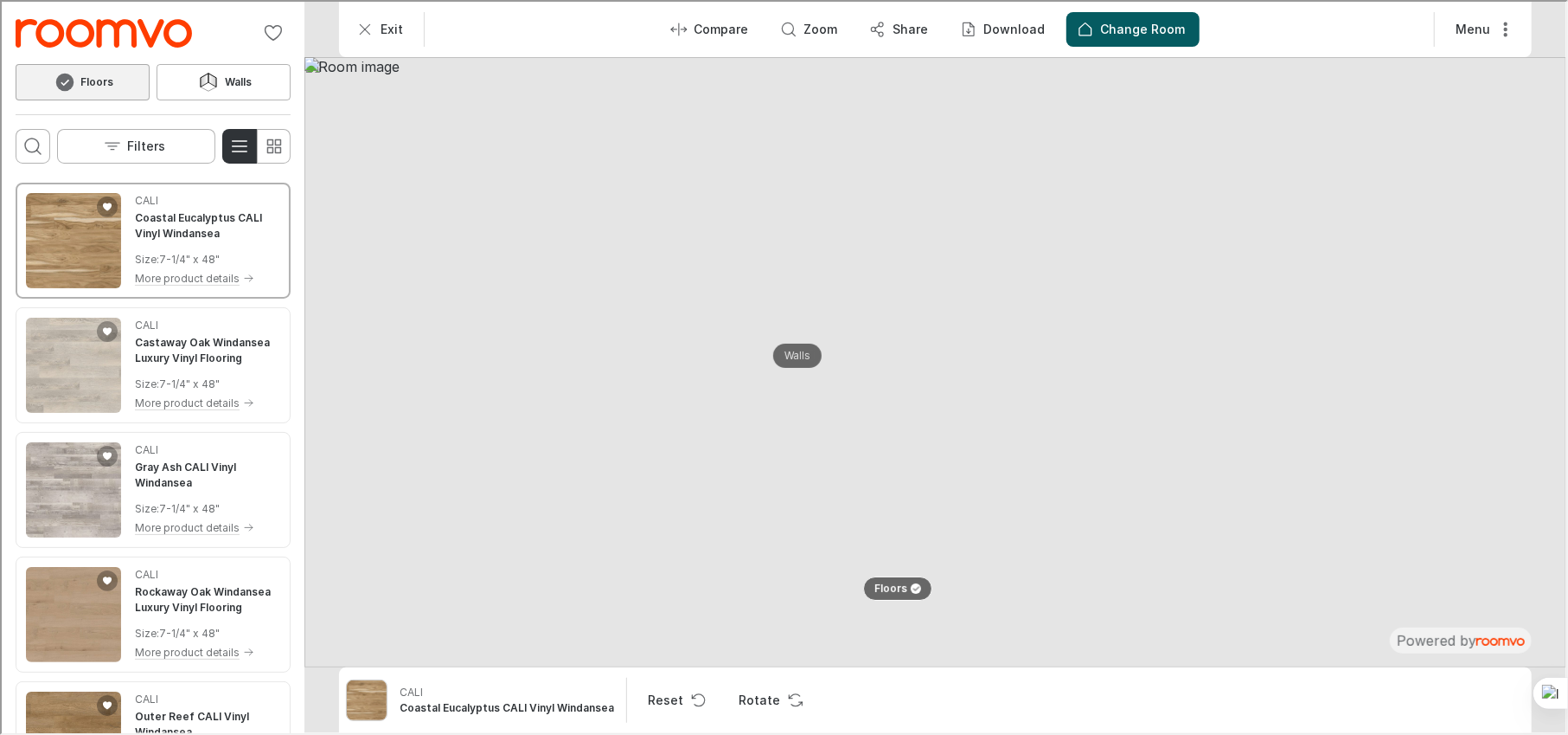
click at [742, 445] on img at bounding box center [934, 360] width 1262 height 610
click at [1132, 28] on p "Change Room" at bounding box center [1142, 28] width 85 height 17
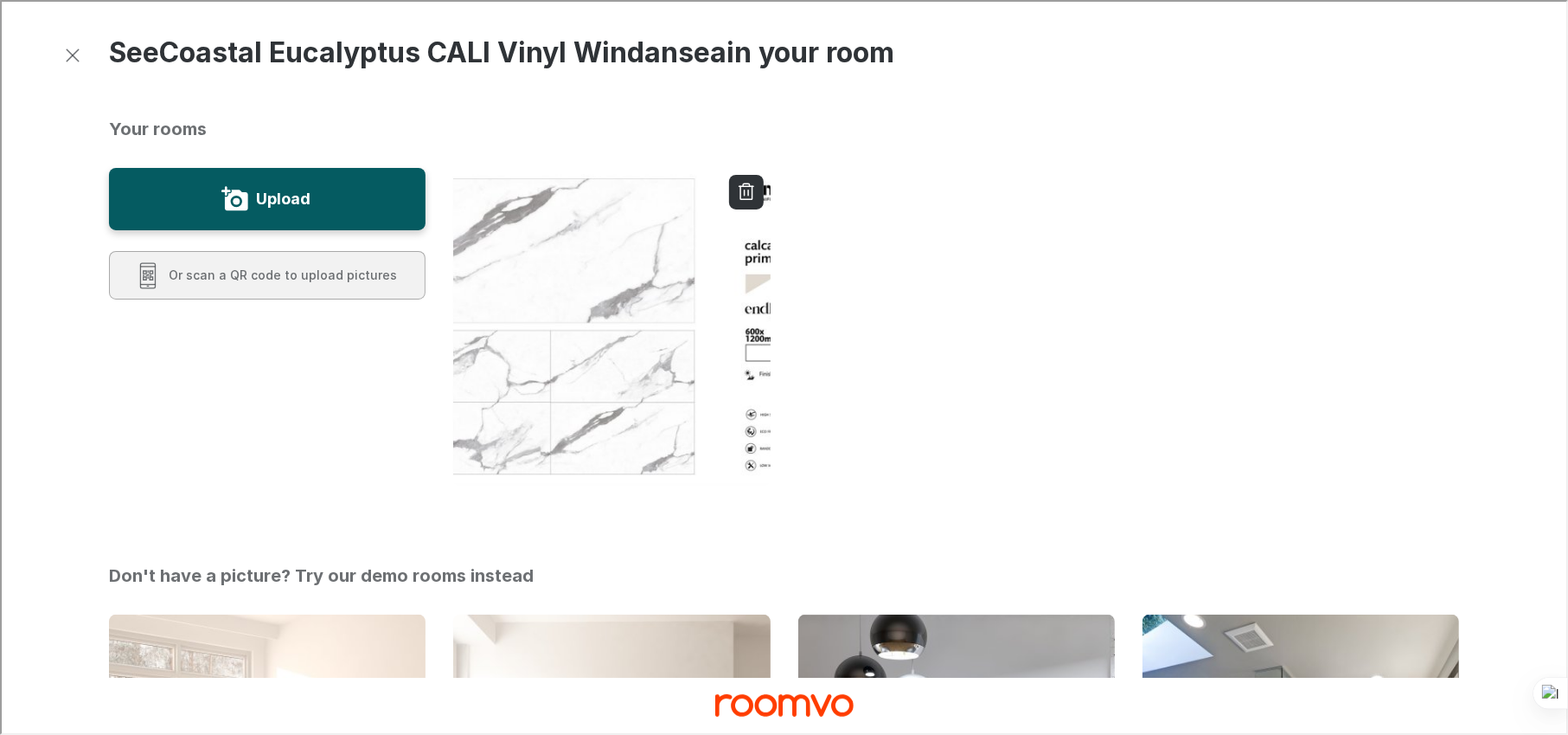
click at [1081, 278] on div at bounding box center [954, 340] width 1034 height 376
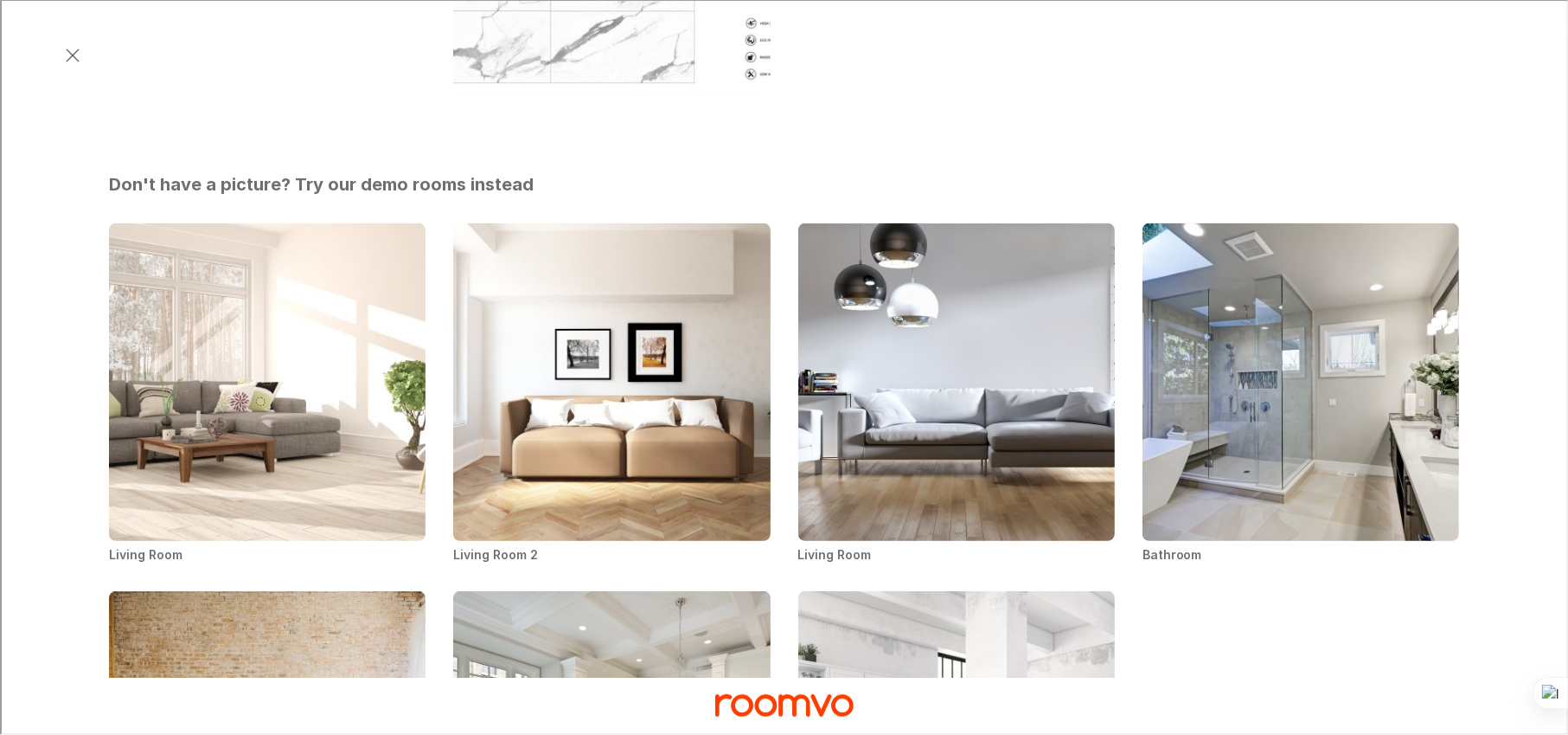
scroll to position [457, 0]
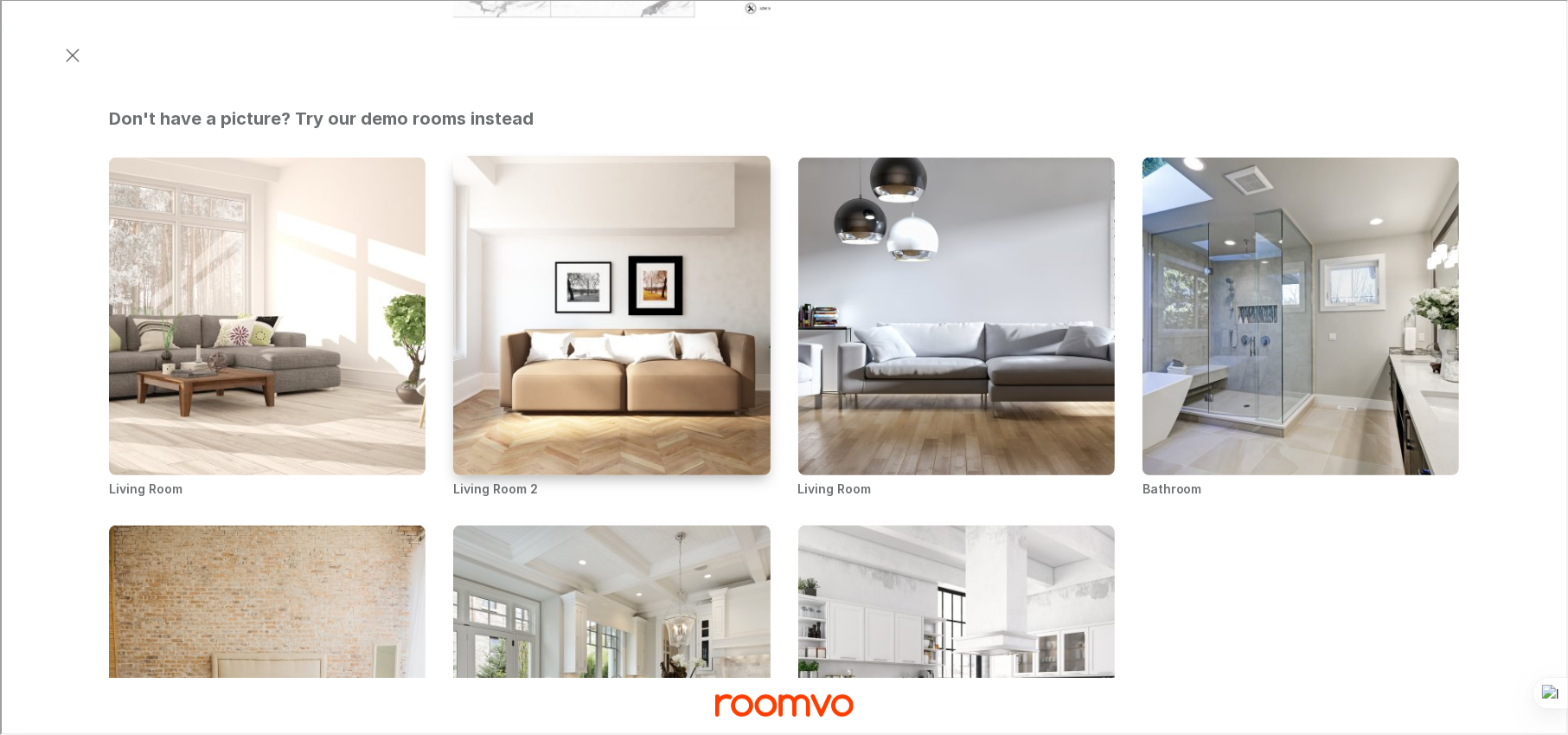
click at [574, 424] on img "Living Room 2" at bounding box center [611, 315] width 320 height 322
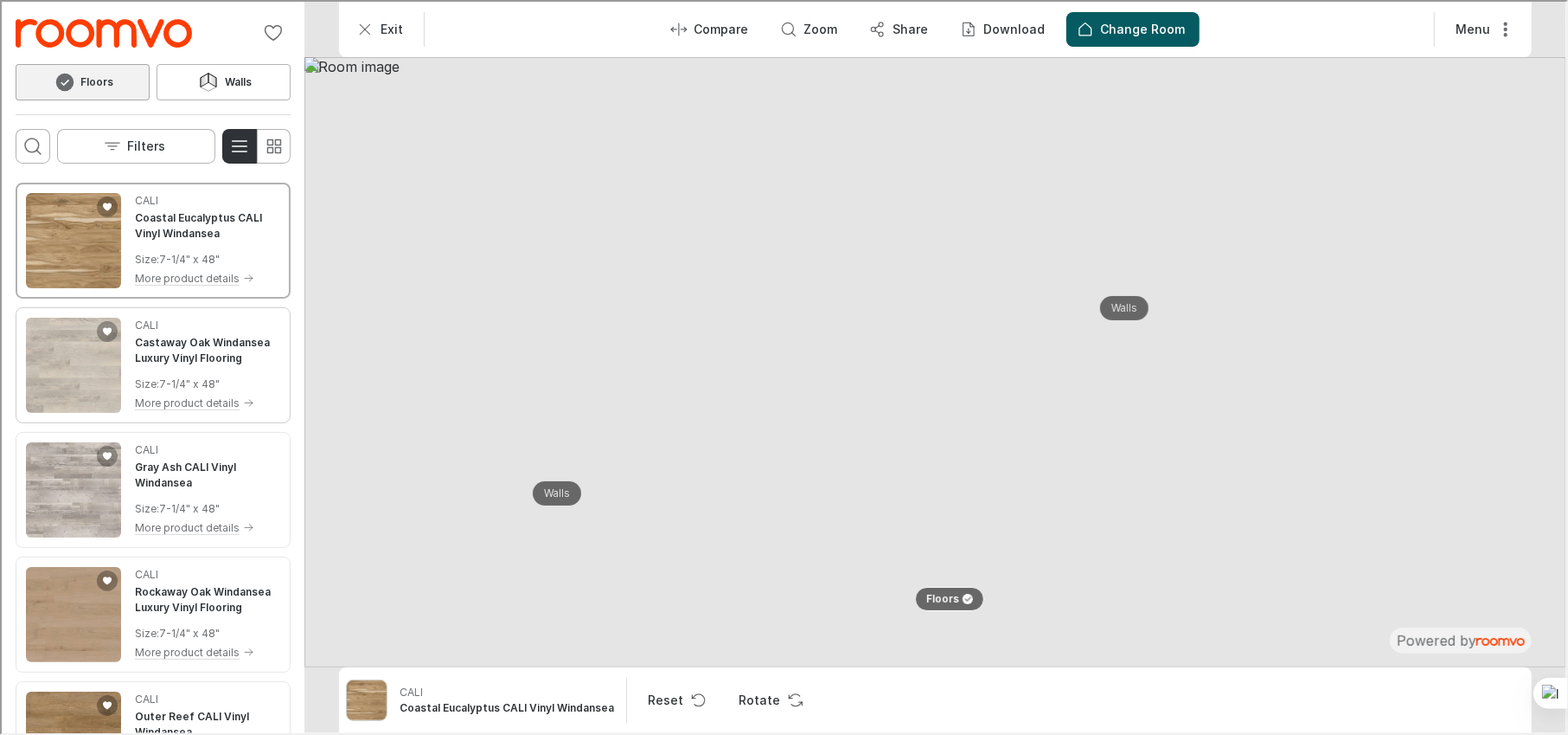
click at [74, 352] on img "See Castaway Oak Windansea Luxury Vinyl Flooring in the room" at bounding box center [72, 363] width 95 height 95
click at [75, 497] on img "See Gray Ash CALI Vinyl Windansea in the room" at bounding box center [72, 488] width 95 height 95
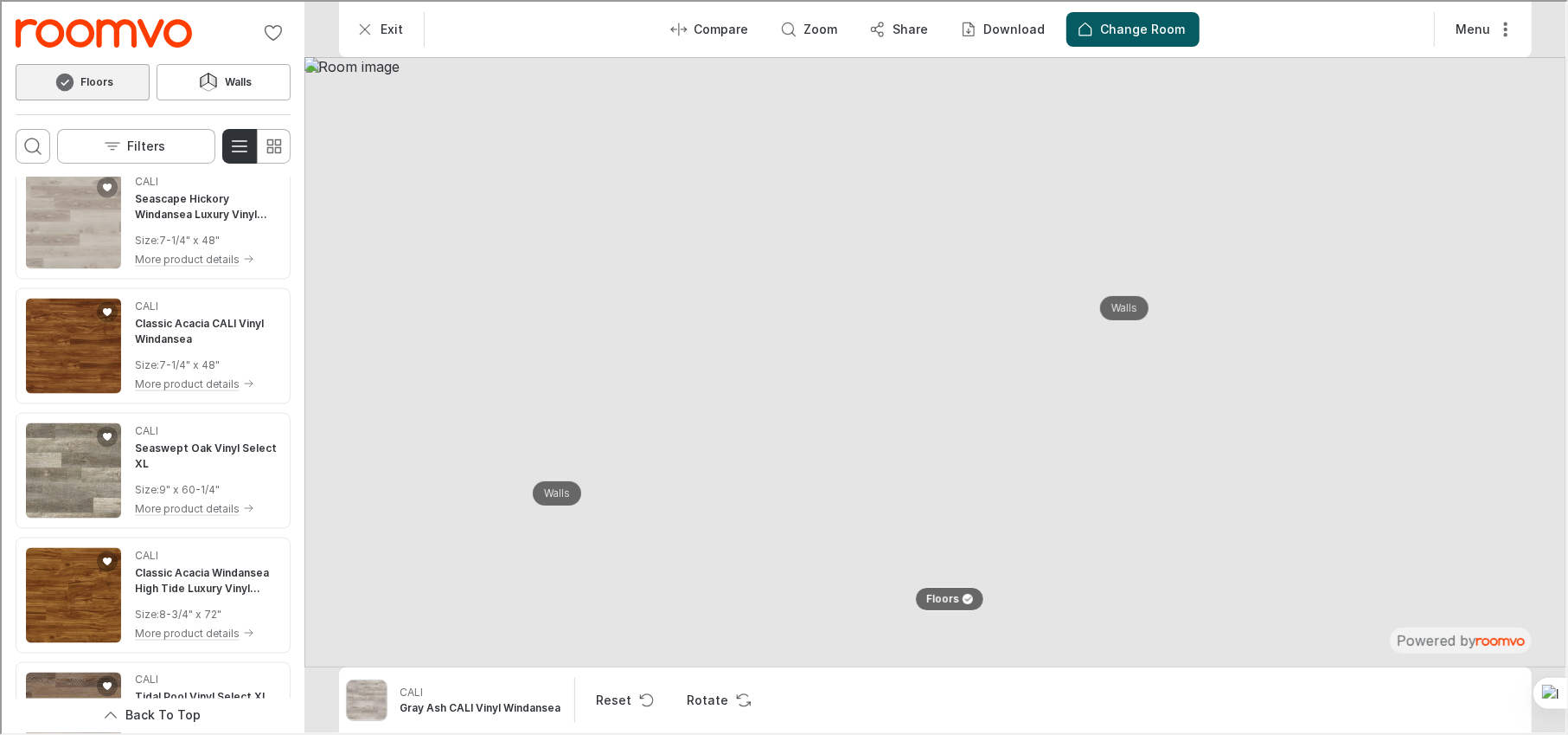
scroll to position [1894, 0]
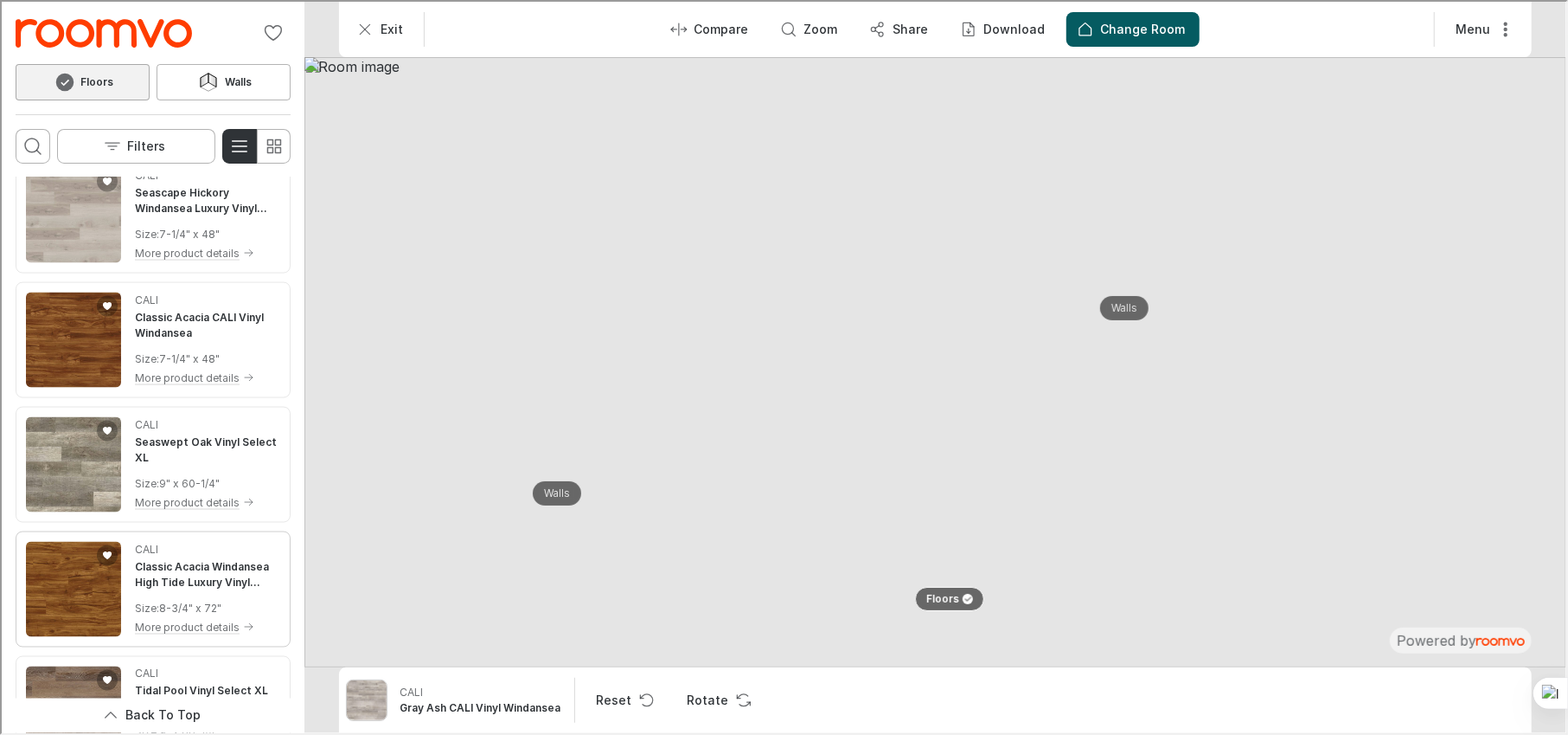
click at [63, 549] on img "See Classic Acacia Windansea High Tide Luxury Vinyl Flooring in the room" at bounding box center [72, 588] width 95 height 95
click at [273, 146] on rect "Switch to simple view" at bounding box center [275, 148] width 5 height 5
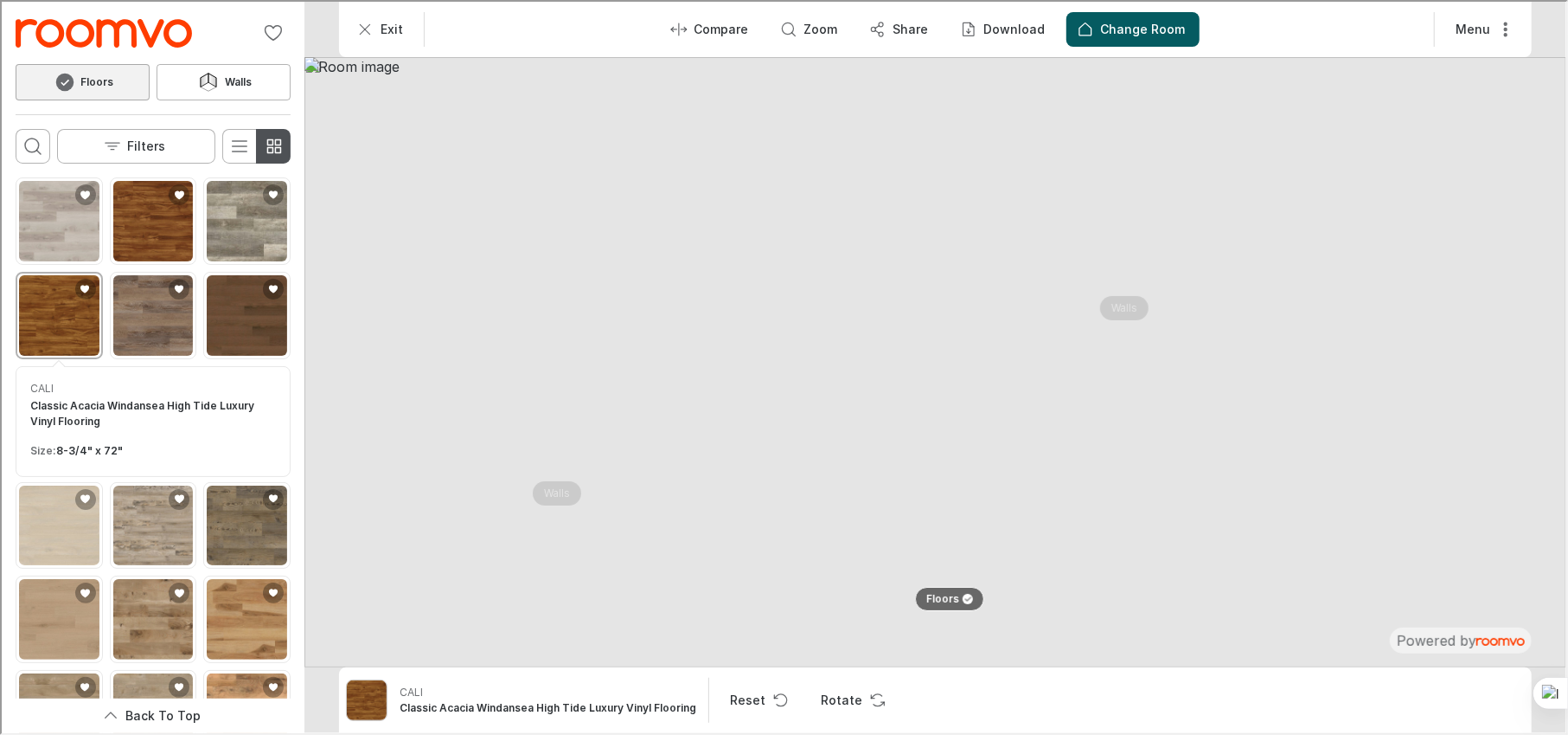
scroll to position [466, 0]
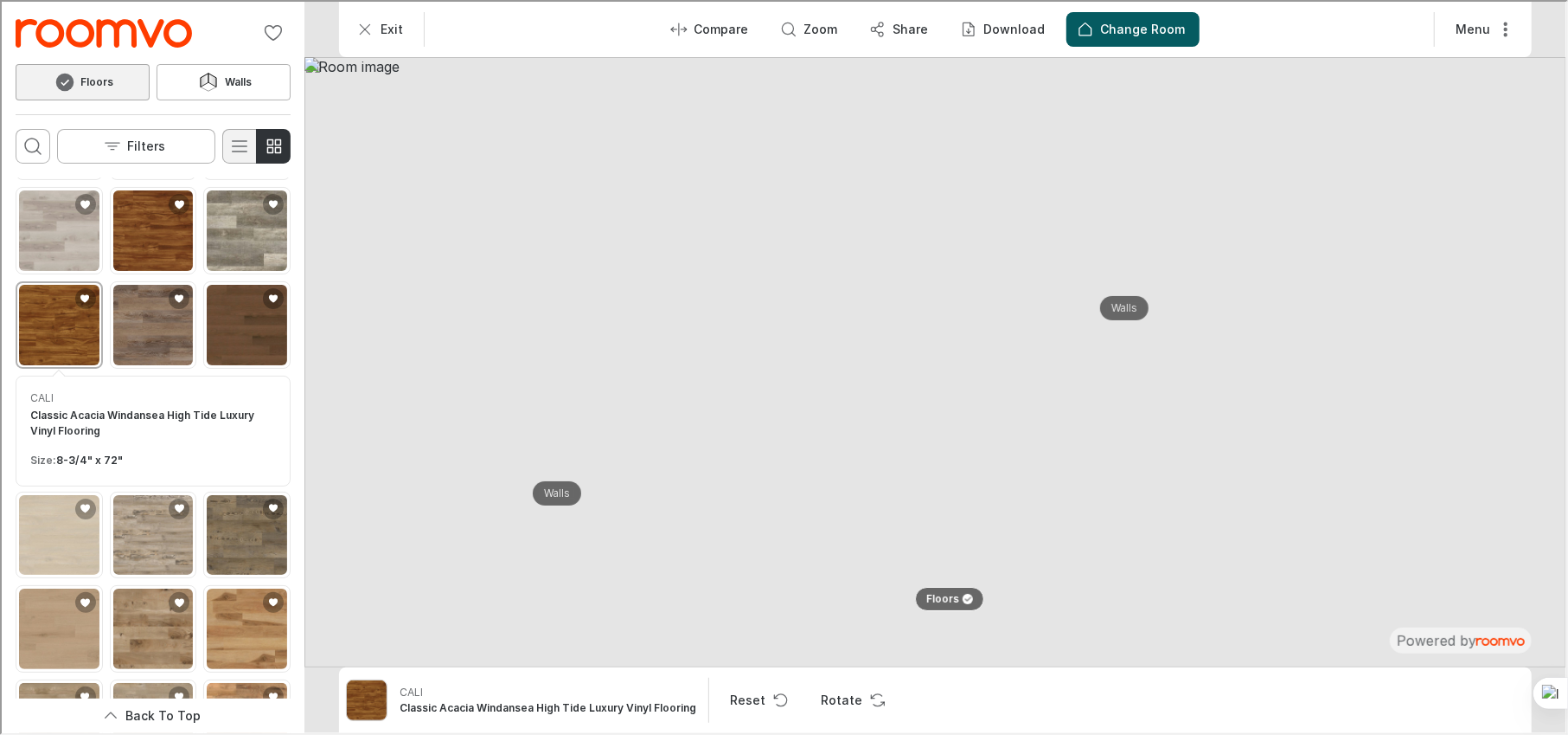
click at [238, 134] on icon "Switch to detail view" at bounding box center [237, 143] width 20 height 20
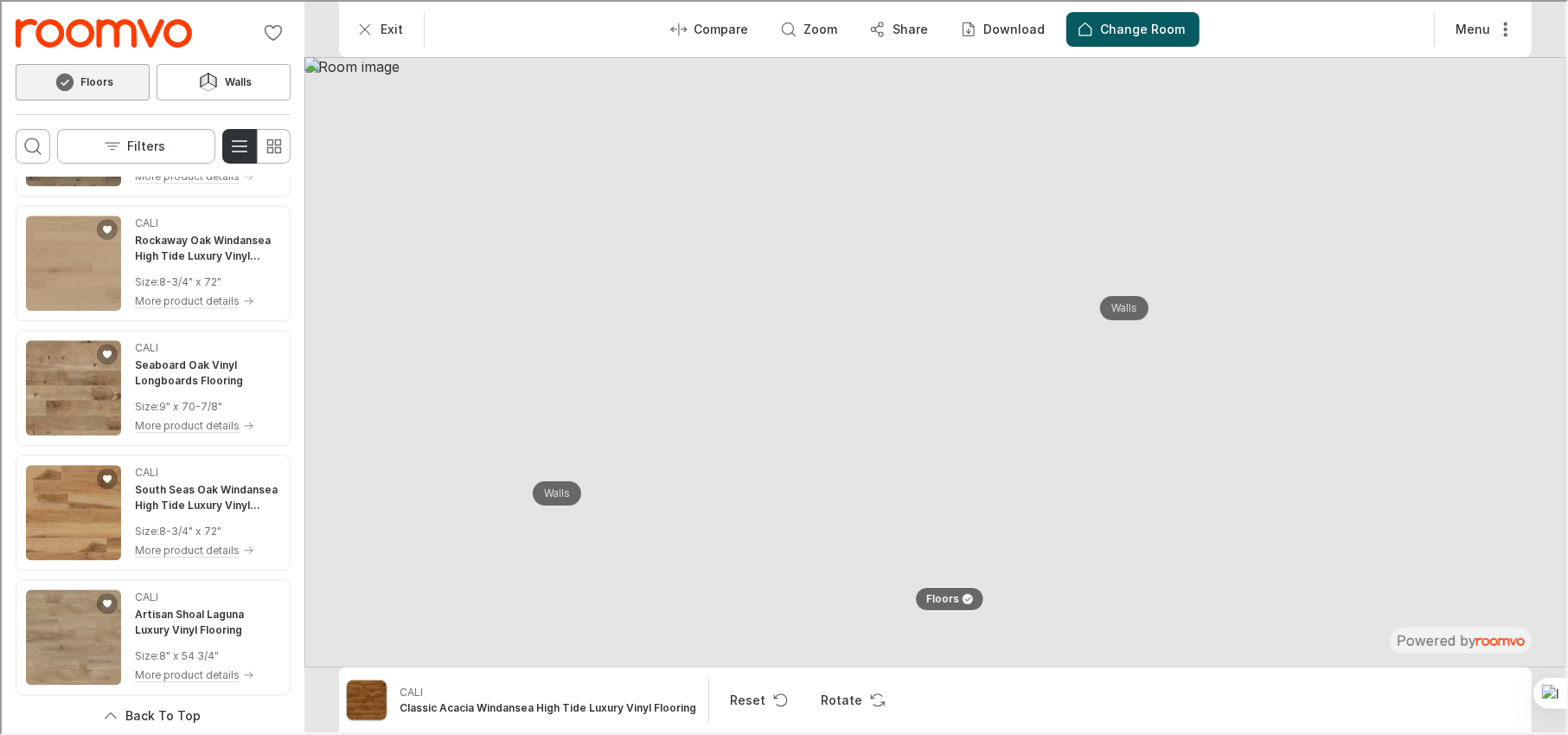
scroll to position [2927, 0]
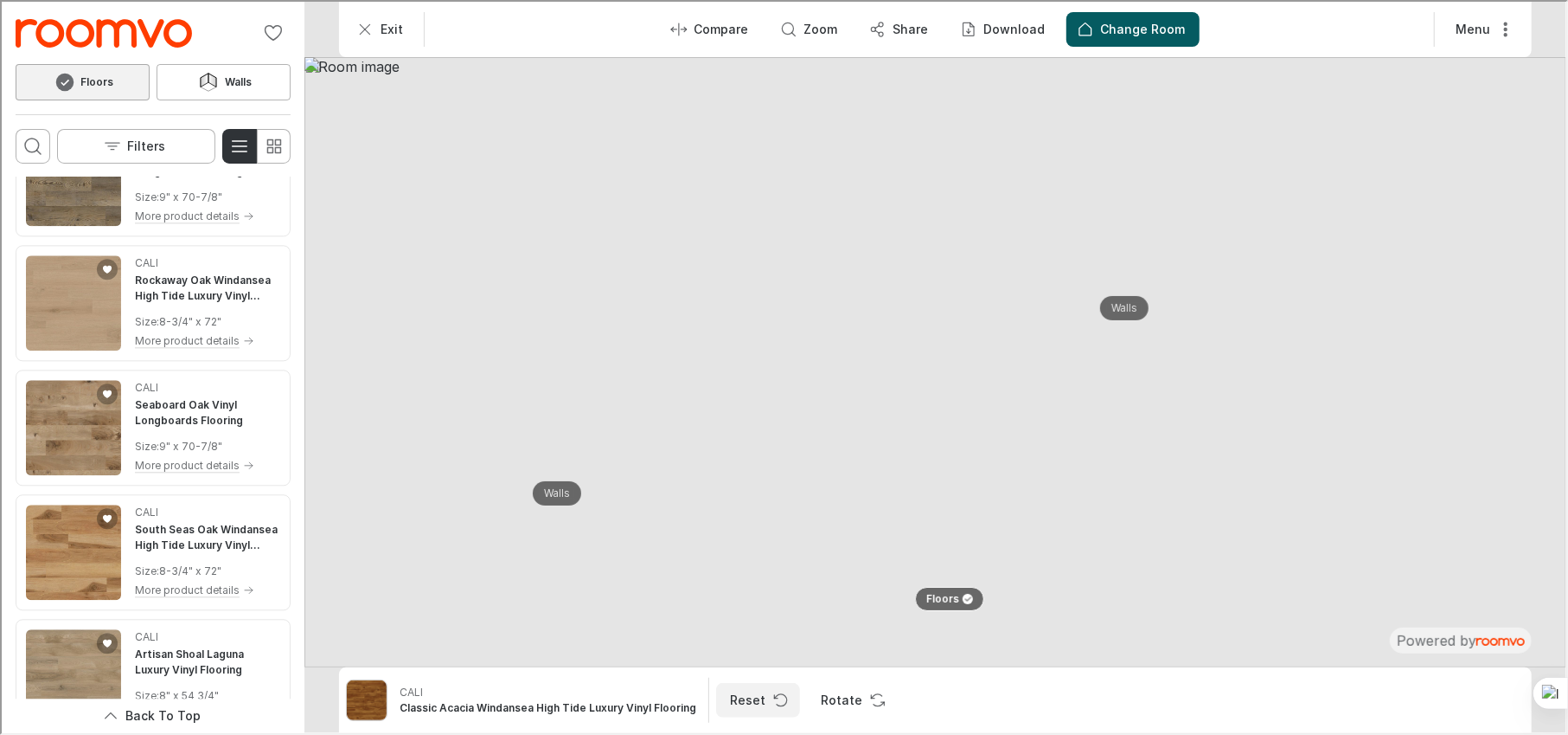
click at [743, 549] on button "Reset" at bounding box center [756, 698] width 84 height 35
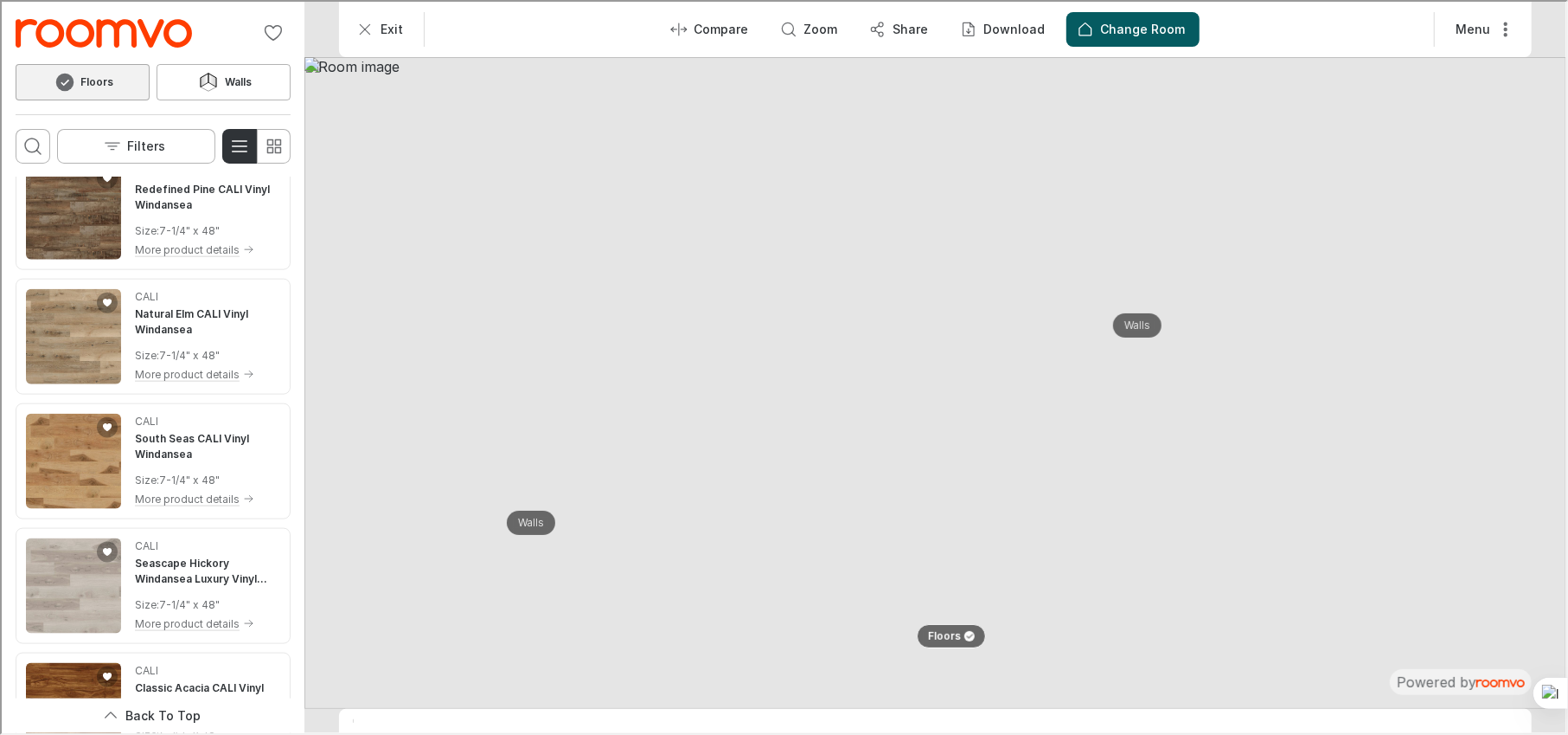
scroll to position [0, 0]
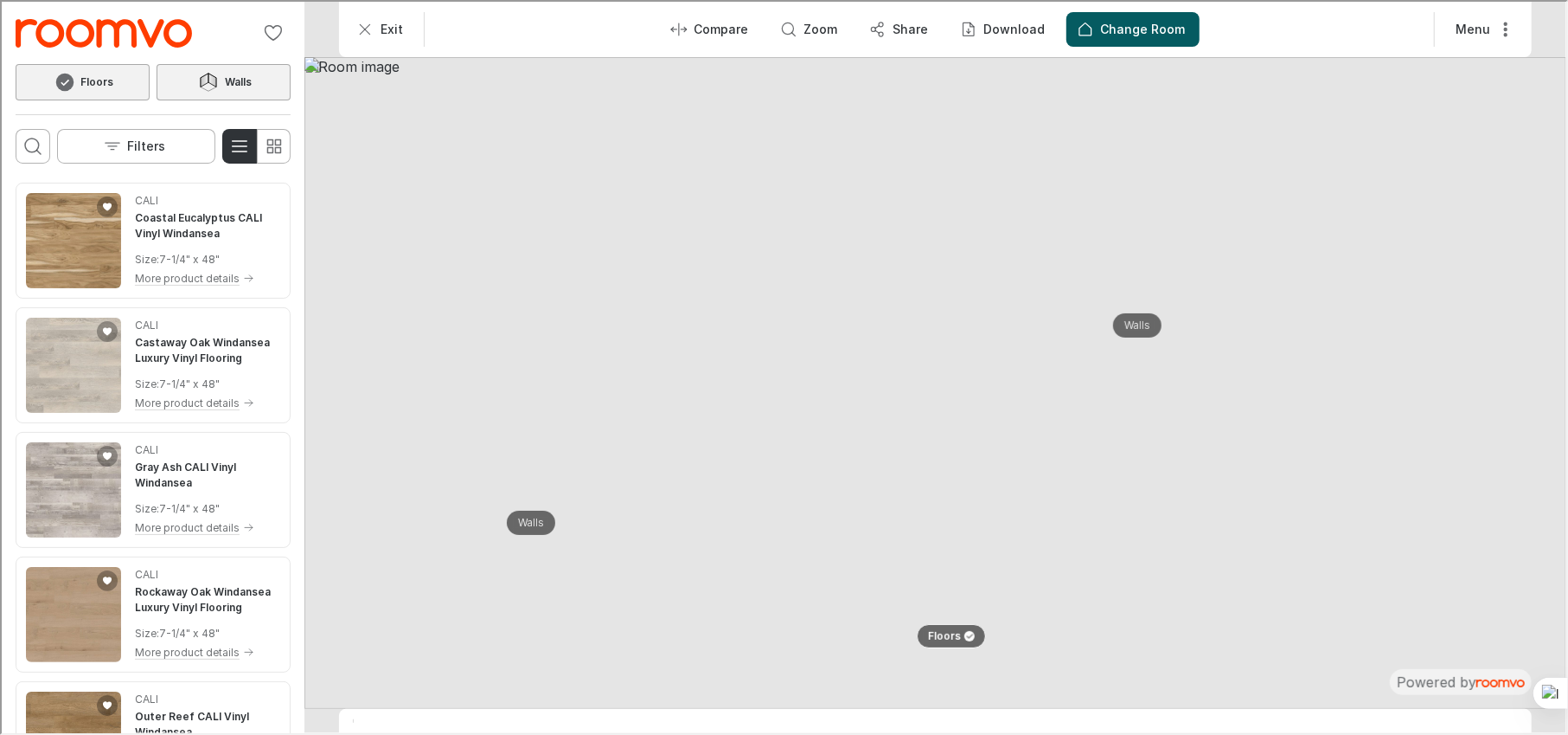
click at [233, 73] on h6 "Walls" at bounding box center [237, 80] width 27 height 15
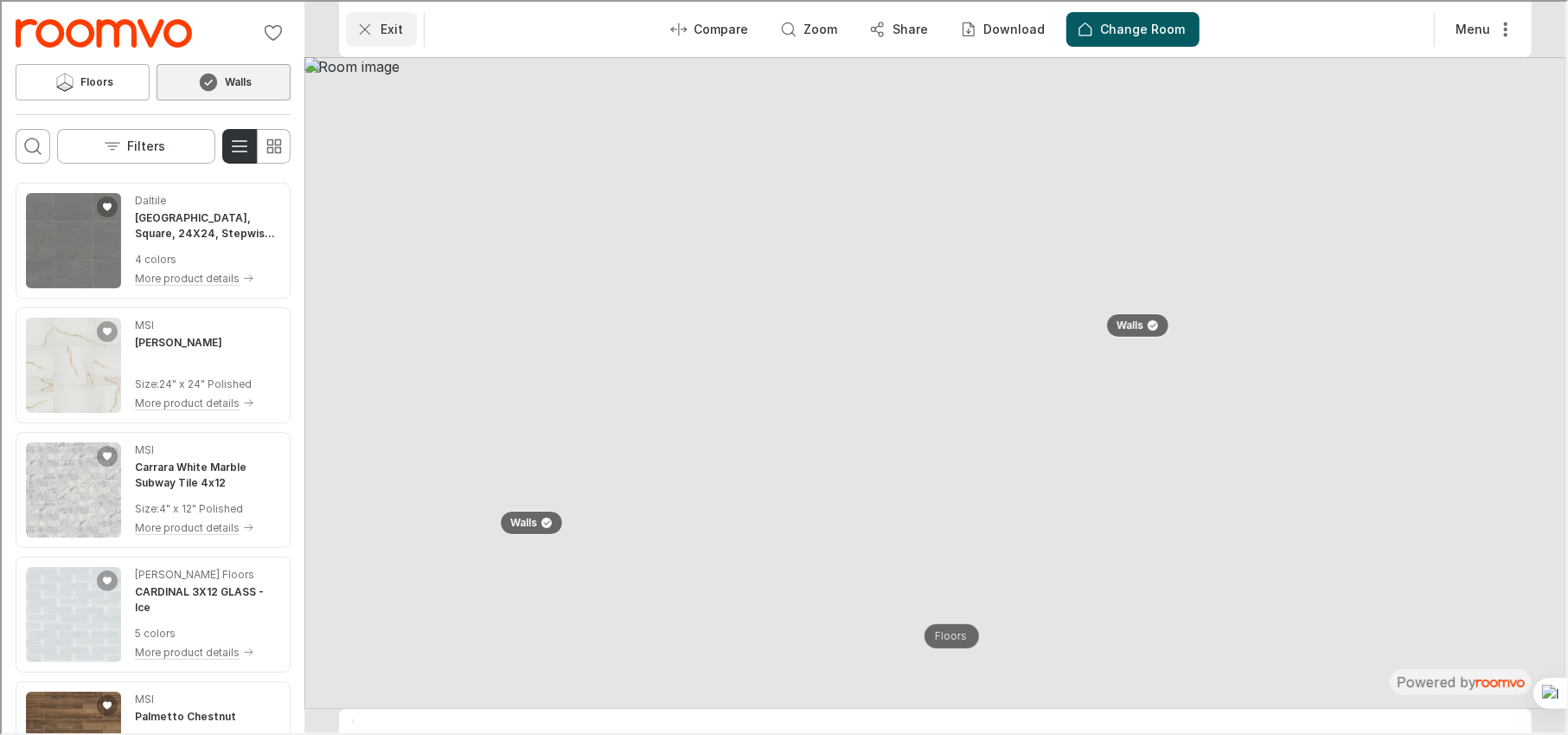
click at [360, 30] on line "Exit" at bounding box center [363, 27] width 10 height 10
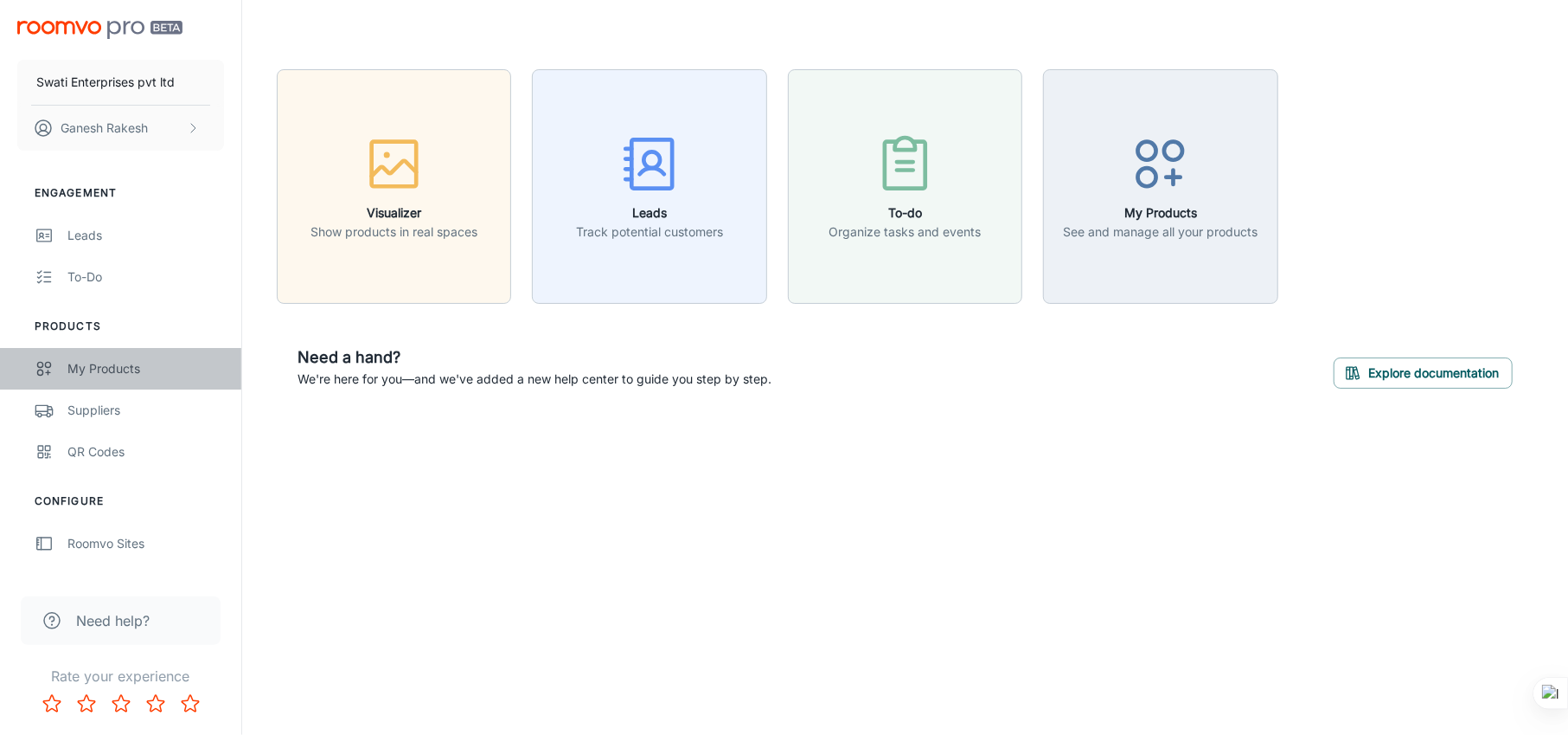
click at [101, 361] on div "My Products" at bounding box center [146, 369] width 157 height 19
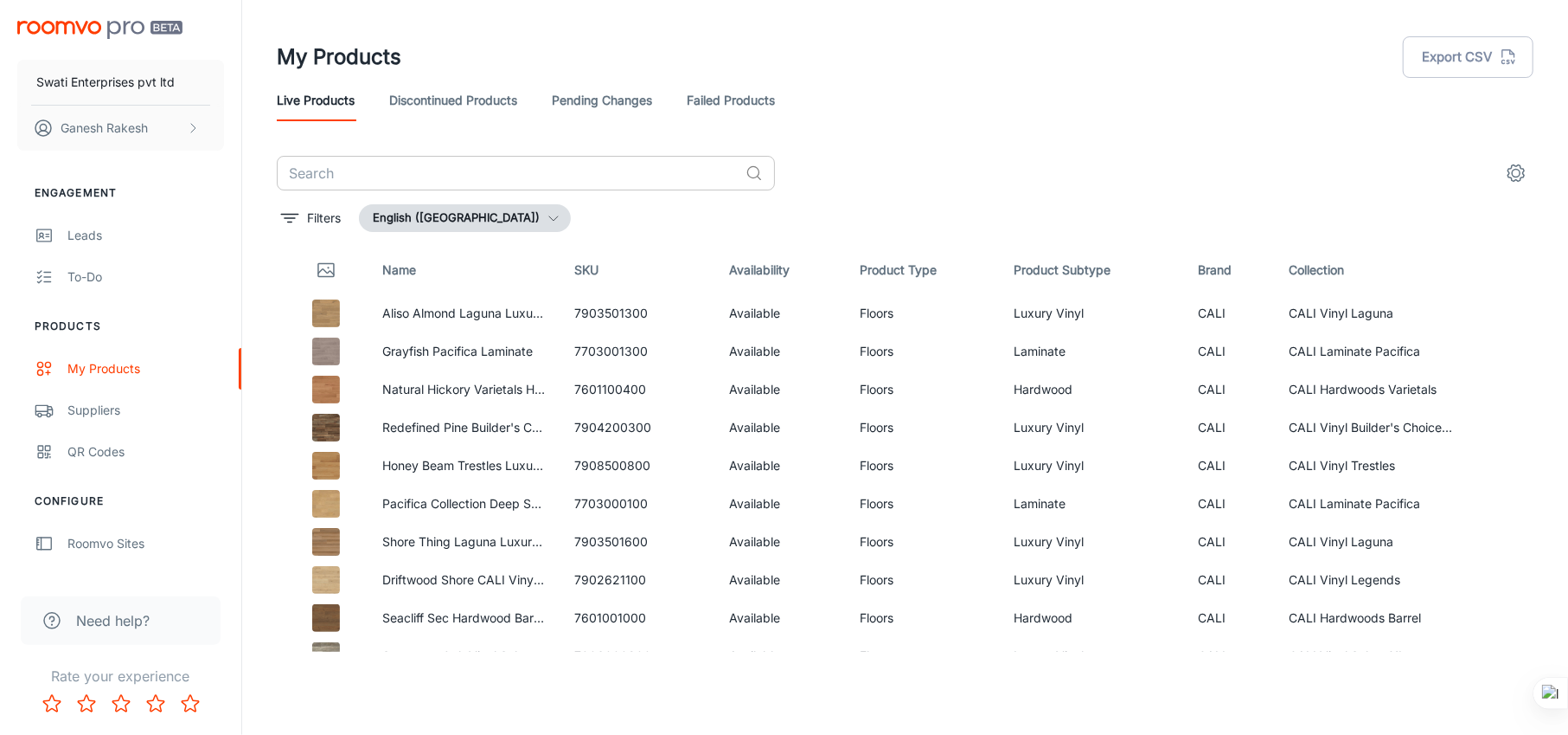
click at [751, 174] on icon at bounding box center [754, 173] width 17 height 17
drag, startPoint x: 240, startPoint y: 370, endPoint x: 228, endPoint y: 166, distance: 204.4
click at [228, 166] on div "Swati Enterprises pvt ltd [PERSON_NAME] Engagement Leads To-do Products My Prod…" at bounding box center [120, 288] width 241 height 575
click at [454, 104] on link "Discontinued Products" at bounding box center [453, 100] width 128 height 42
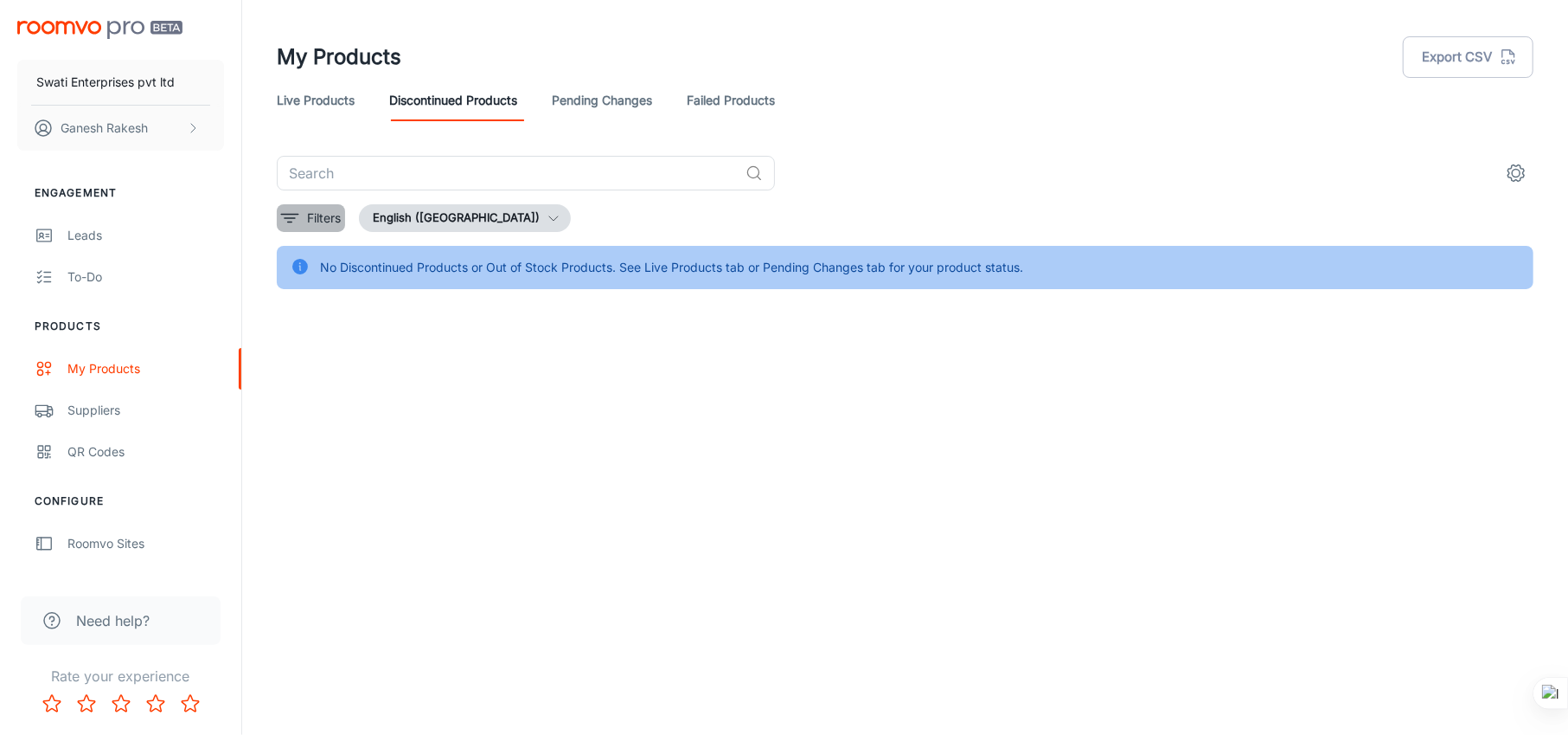
click at [287, 218] on line "filter" at bounding box center [289, 218] width 11 height 0
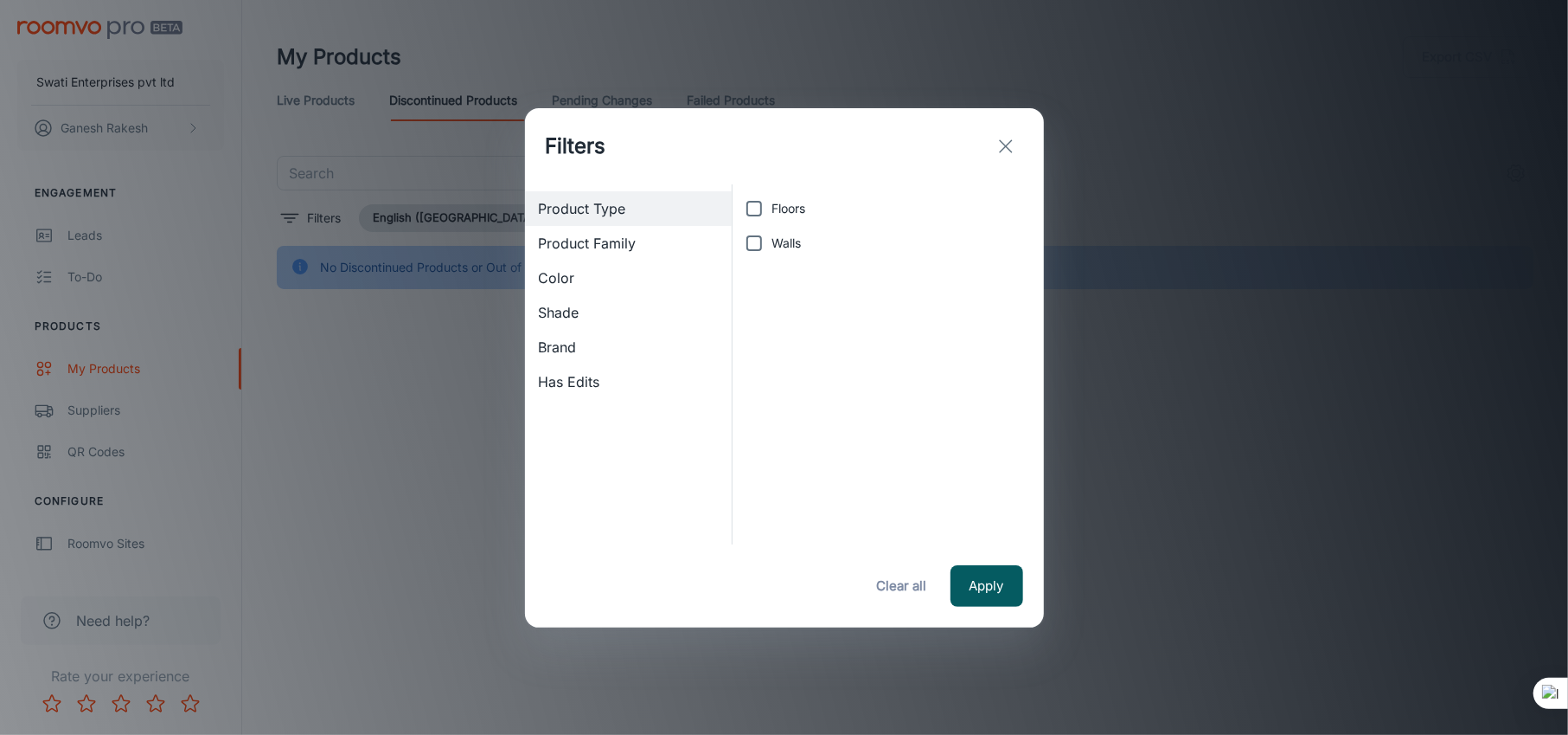
click at [752, 207] on input "Floors" at bounding box center [754, 208] width 35 height 35
checkbox input "true"
click at [751, 242] on input "Walls" at bounding box center [754, 243] width 35 height 35
checkbox input "true"
click at [1010, 148] on icon "exit" at bounding box center [1005, 145] width 20 height 20
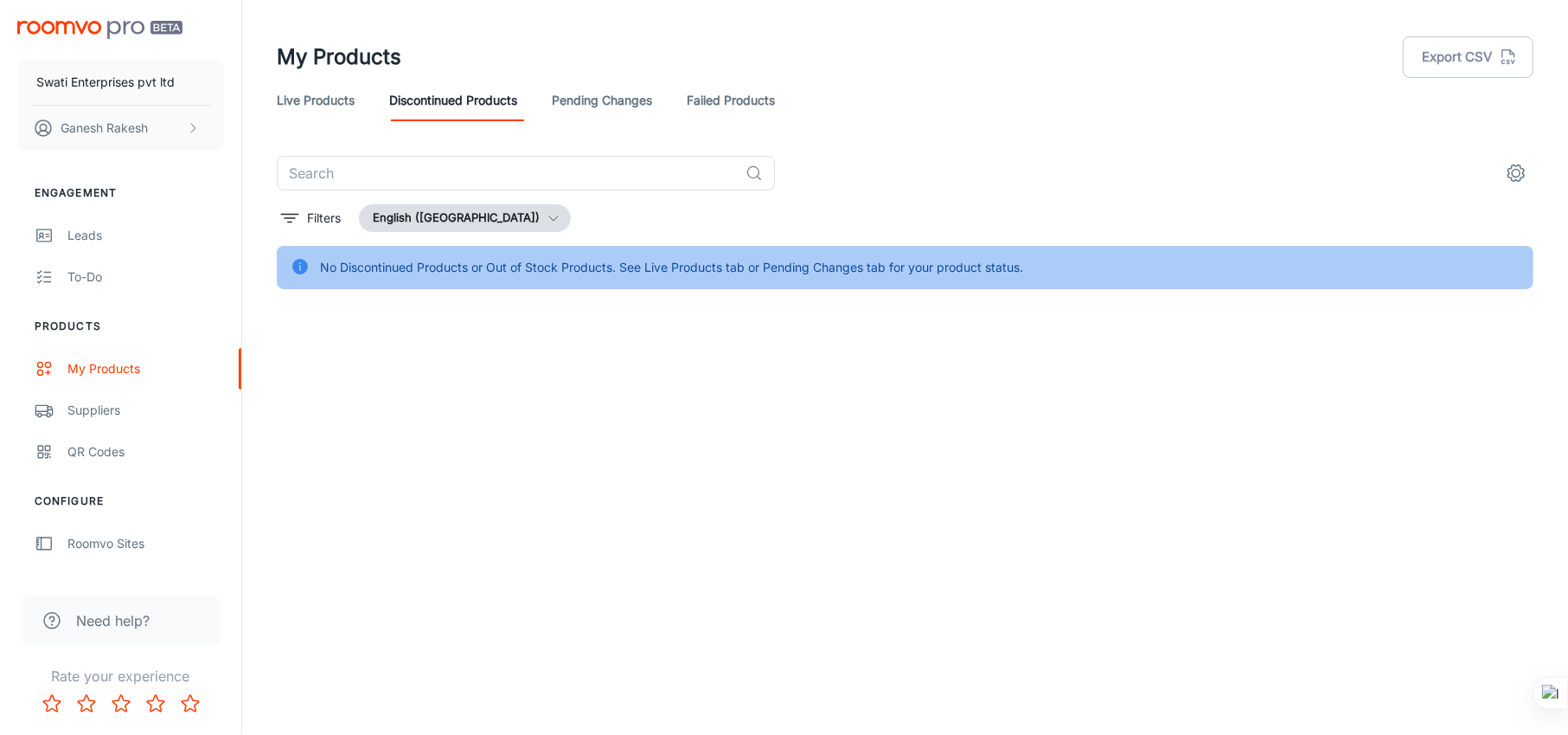
click at [543, 400] on div "Swati Enterprises pvt ltd [PERSON_NAME] Engagement Leads To-do Products My Prod…" at bounding box center [784, 367] width 1568 height 735
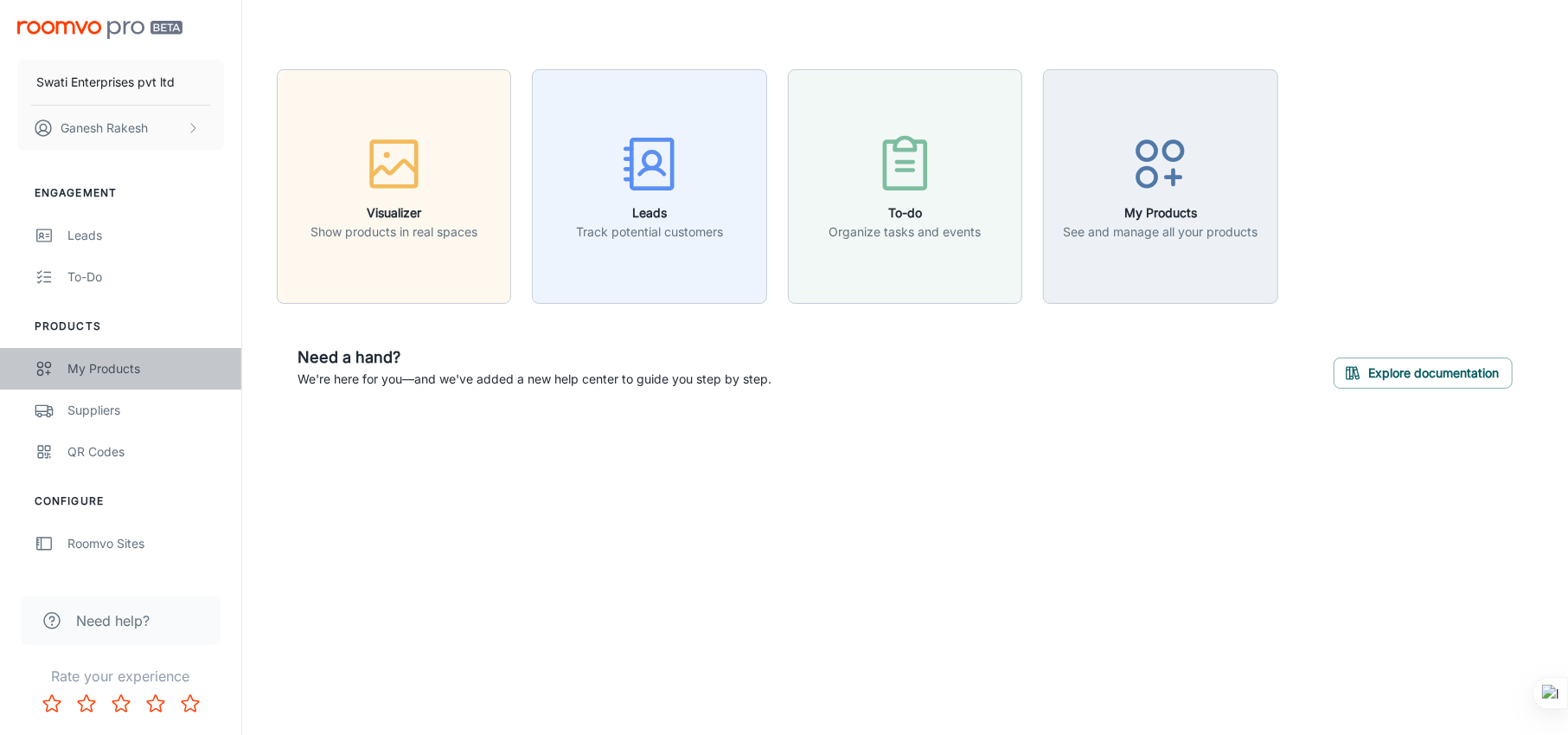
click at [42, 367] on icon "scrollable content" at bounding box center [45, 368] width 19 height 20
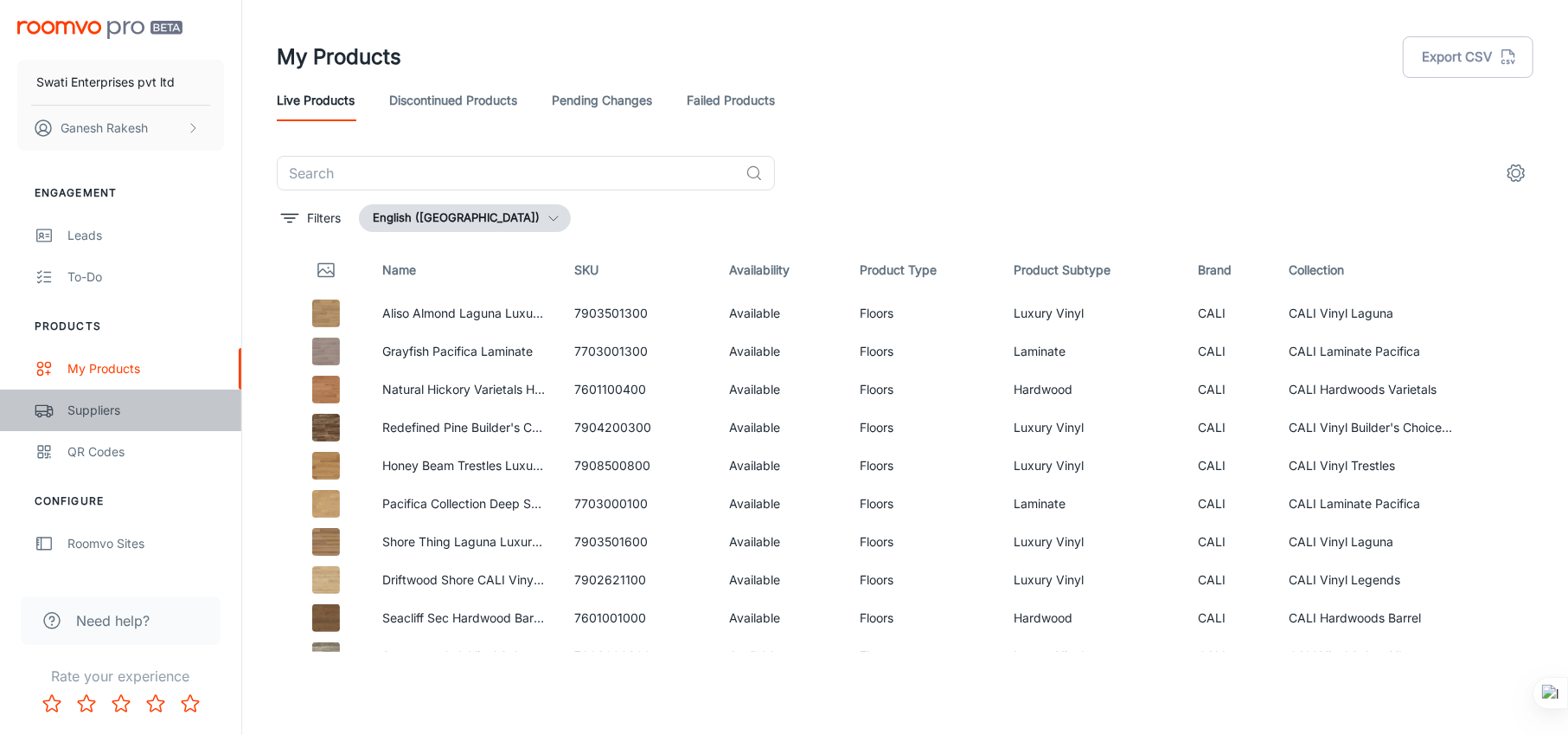
click at [51, 413] on icon "scrollable content" at bounding box center [45, 410] width 19 height 20
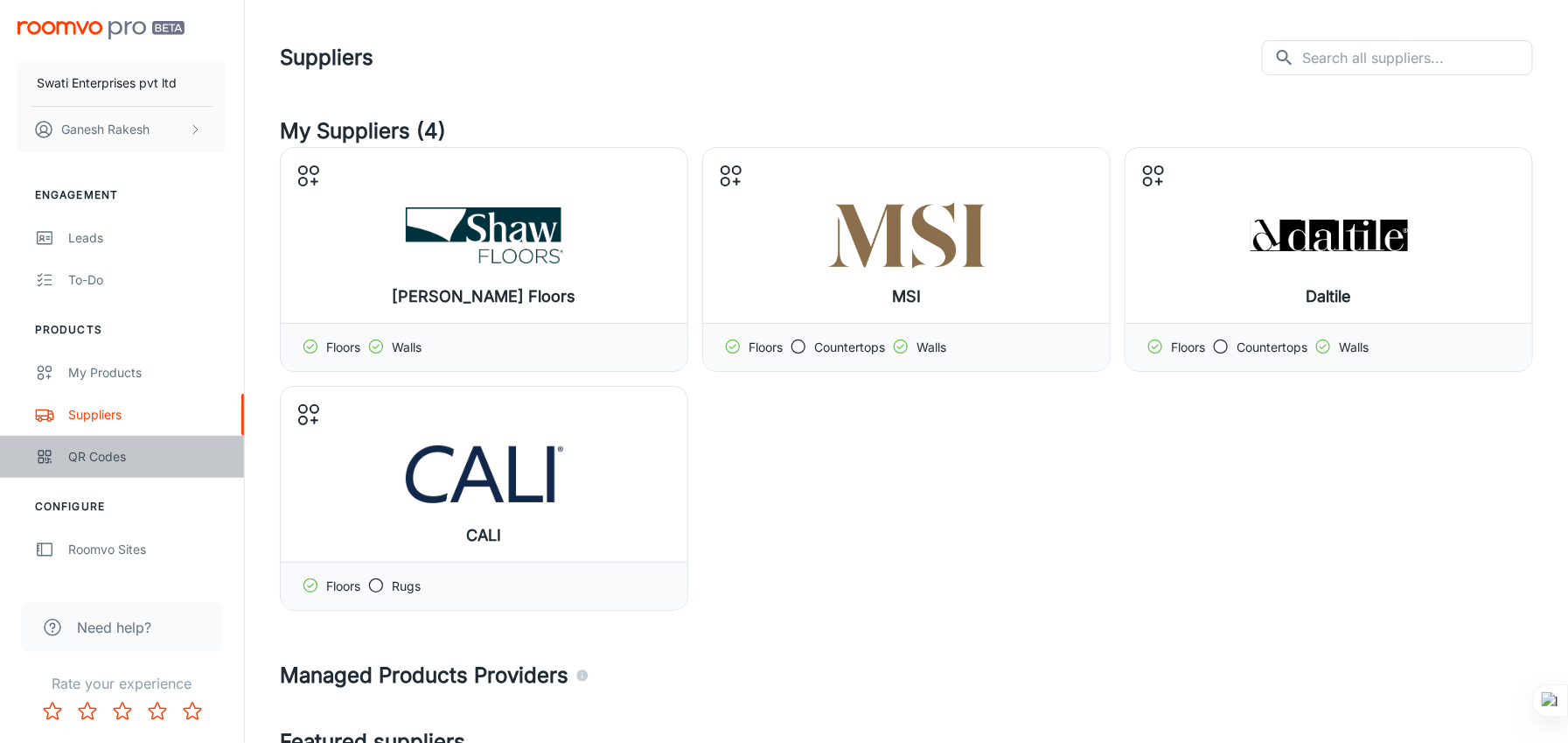
click at [108, 447] on div "QR Codes" at bounding box center [148, 457] width 159 height 20
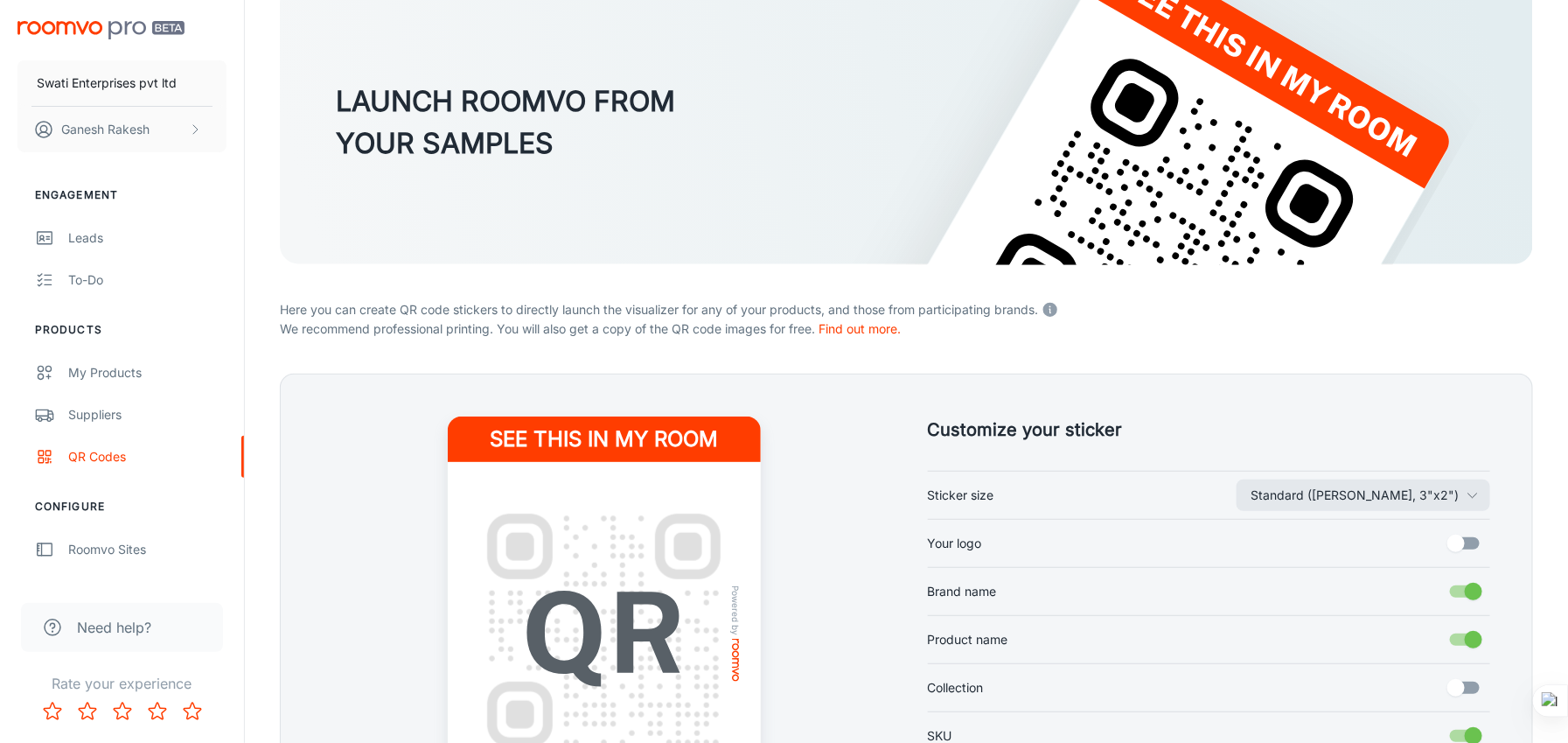
scroll to position [390, 0]
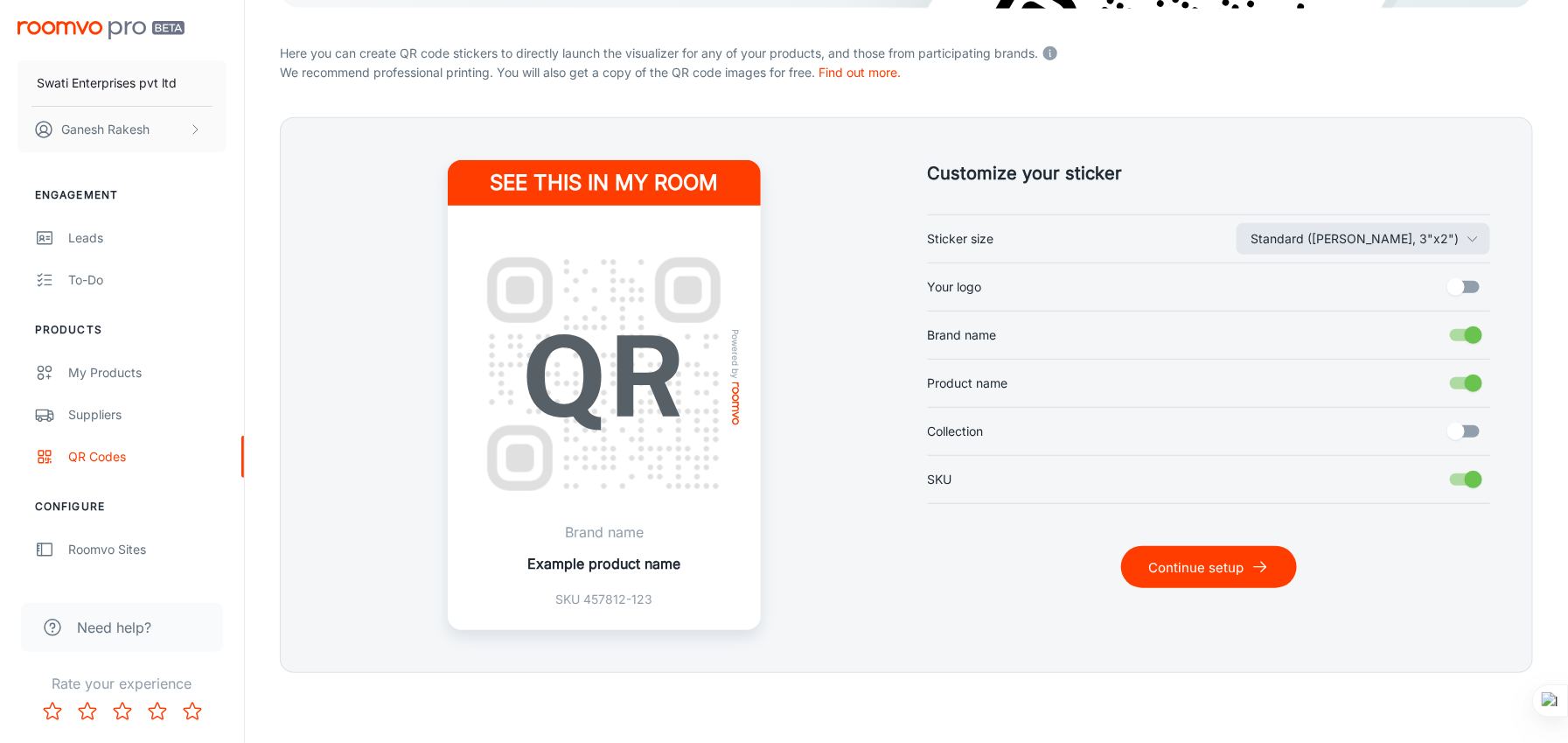
click at [308, 538] on div "See this in my room Powered by Brand name Example product name SKU 457812-123" at bounding box center [583, 374] width 605 height 512
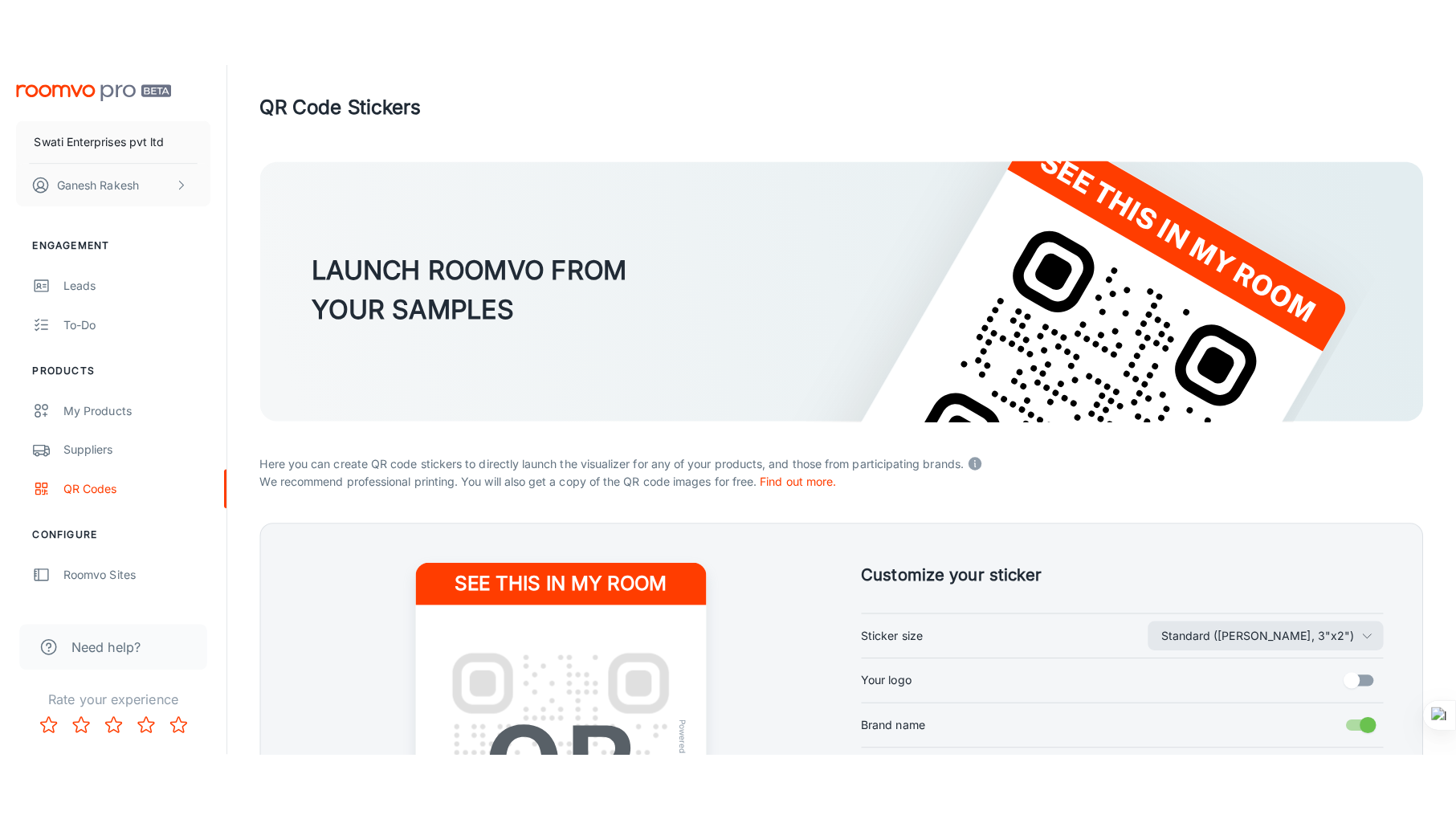
scroll to position [0, 0]
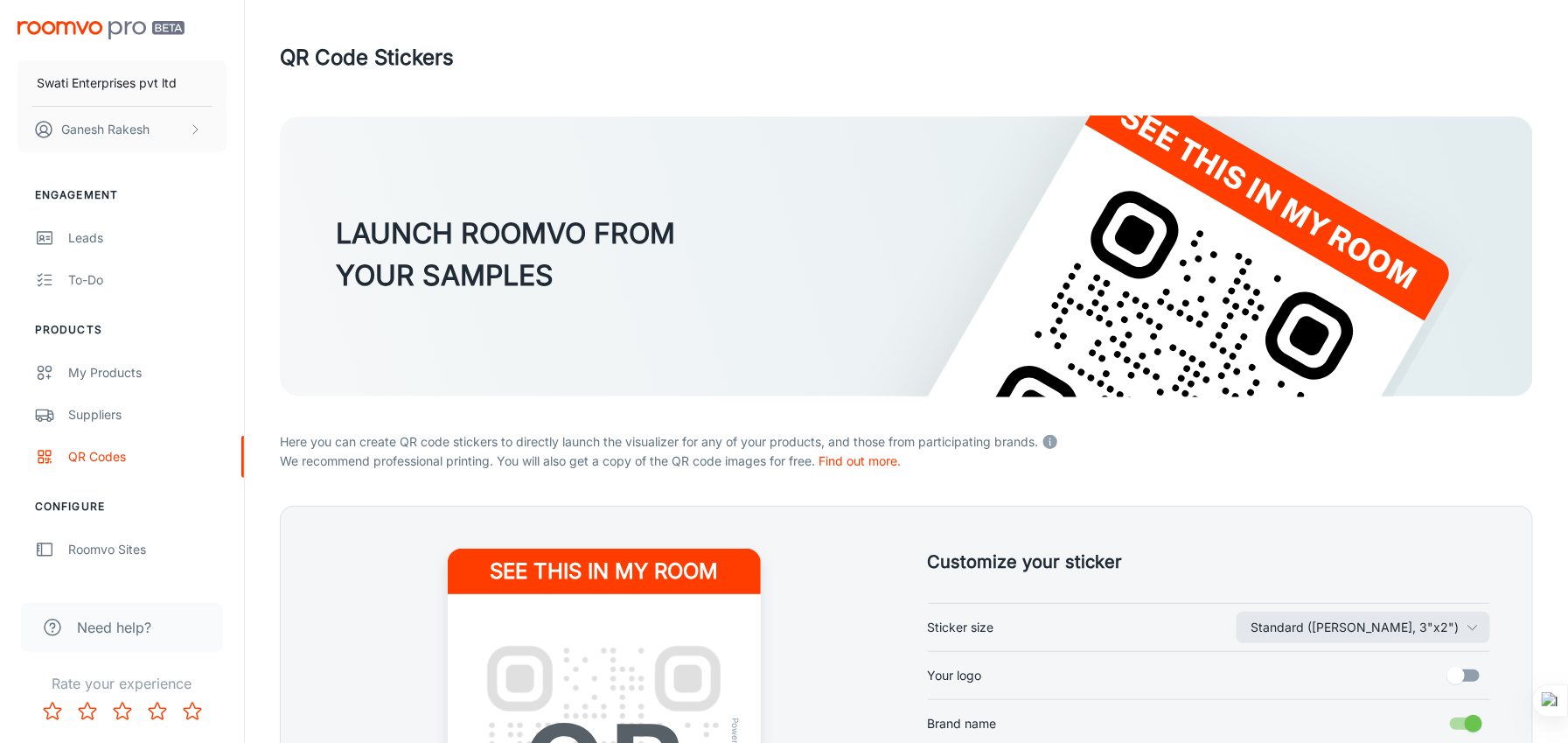
click at [95, 624] on span "Need help?" at bounding box center [115, 627] width 74 height 21
